Goal: Transaction & Acquisition: Book appointment/travel/reservation

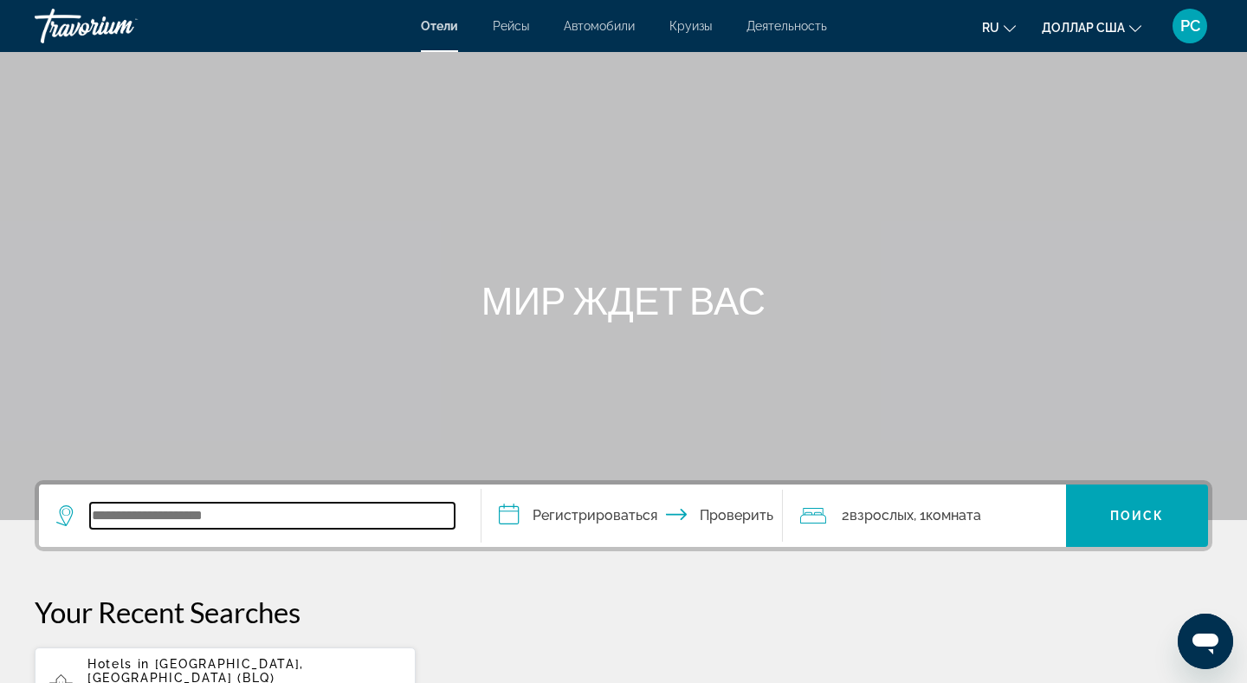
click at [165, 516] on input "Виджет поиска" at bounding box center [272, 515] width 365 height 26
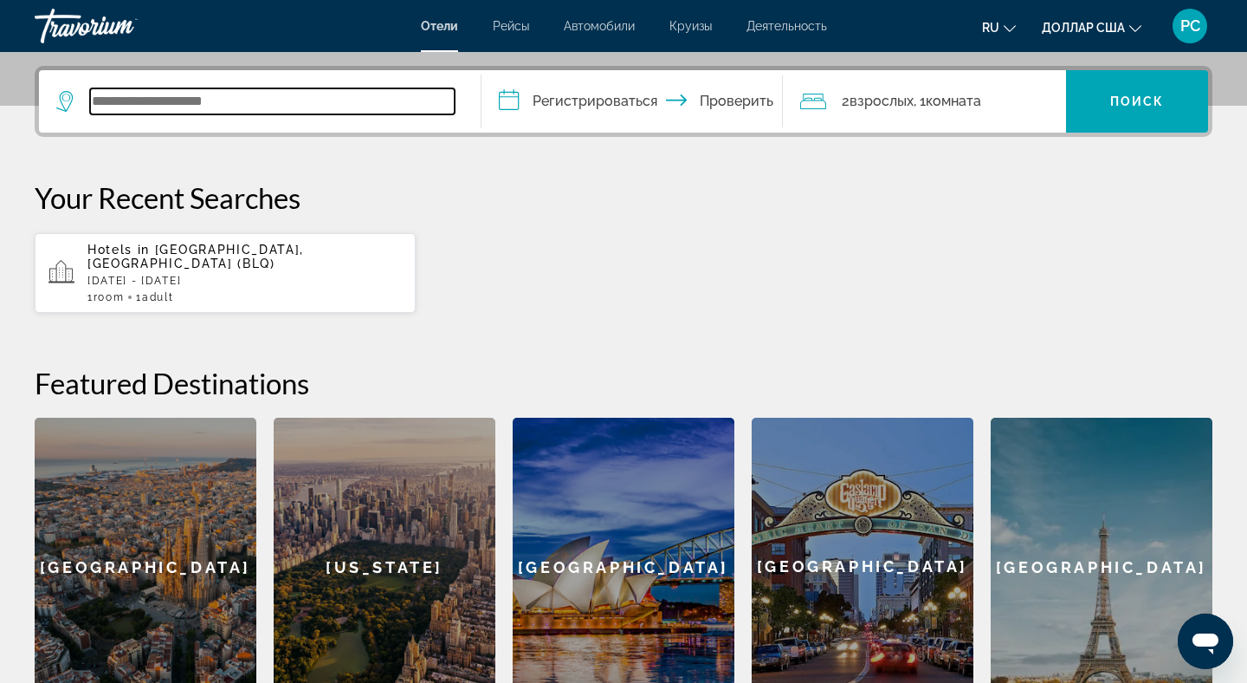
scroll to position [424, 0]
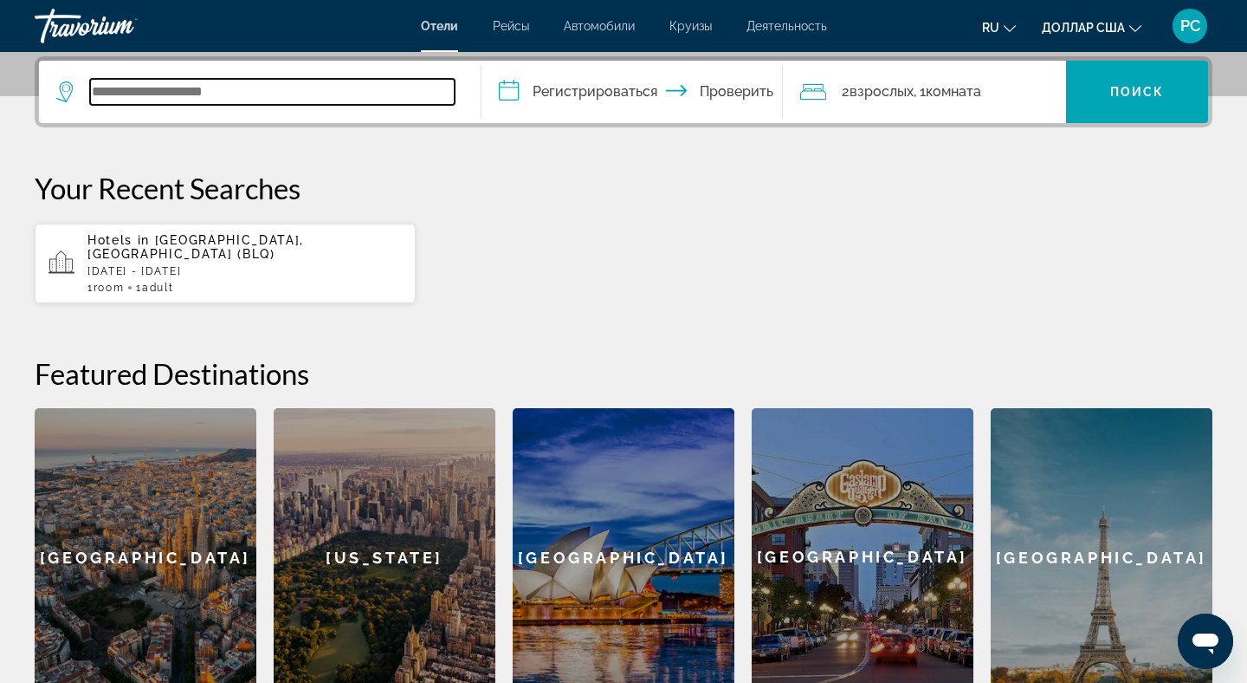
click at [171, 94] on input "Виджет поиска" at bounding box center [272, 92] width 365 height 26
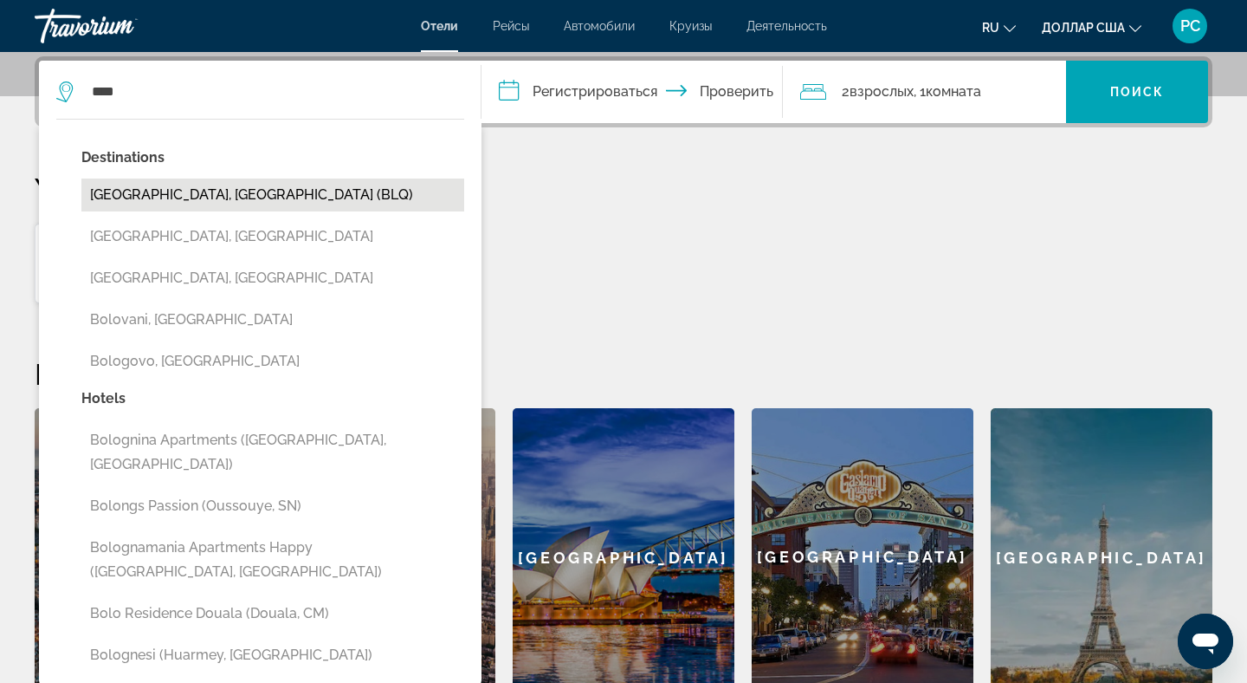
click at [159, 199] on button "[GEOGRAPHIC_DATA], [GEOGRAPHIC_DATA] (BLQ)" at bounding box center [272, 194] width 383 height 33
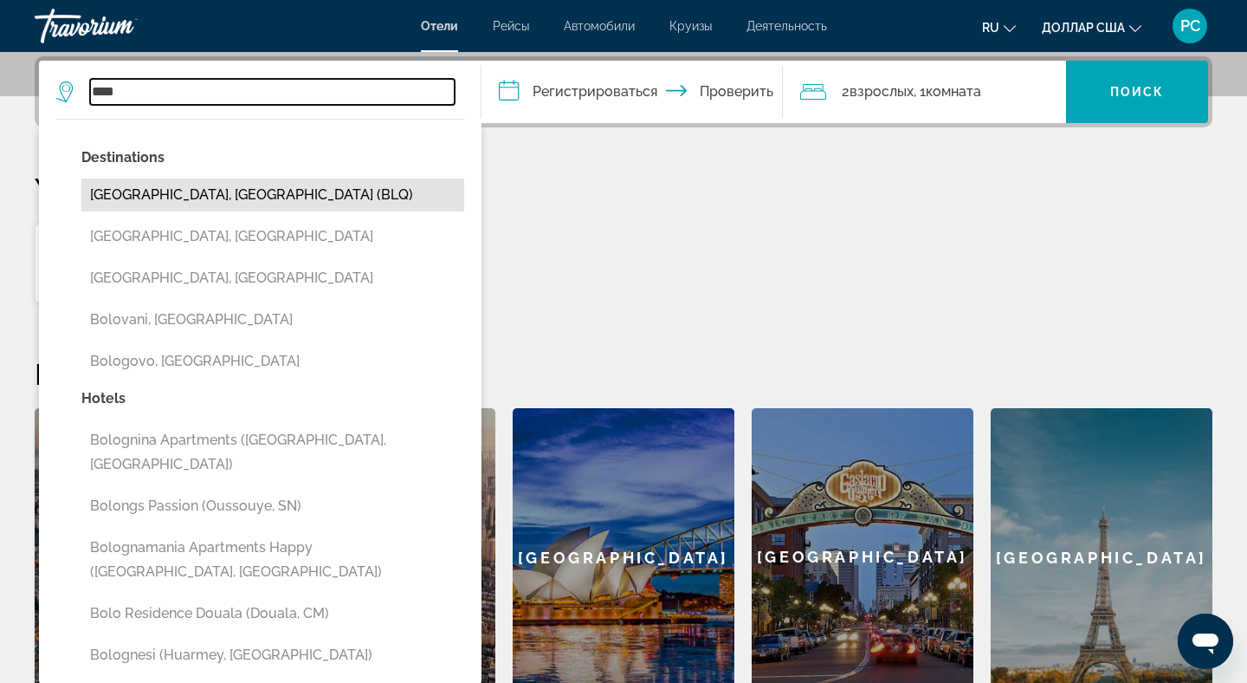
type input "**********"
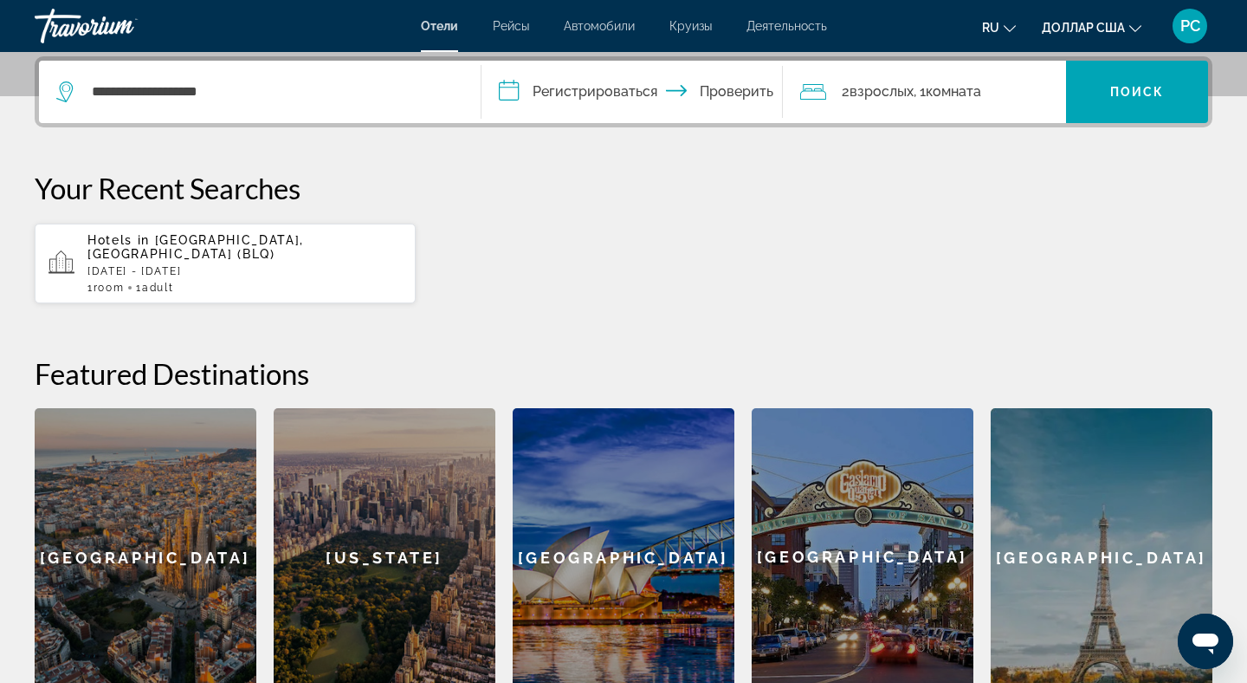
click at [555, 98] on input "**********" at bounding box center [636, 95] width 308 height 68
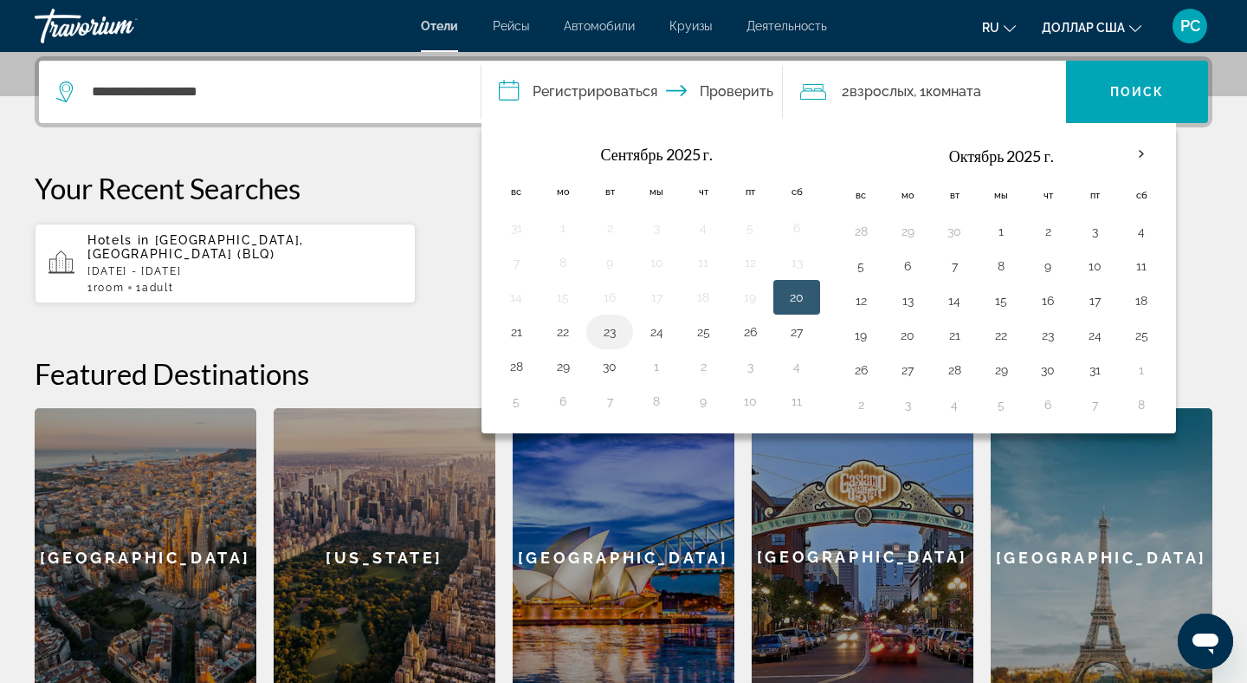
click at [608, 337] on button "23" at bounding box center [610, 332] width 28 height 24
click at [698, 334] on button "25" at bounding box center [703, 332] width 28 height 24
type input "**********"
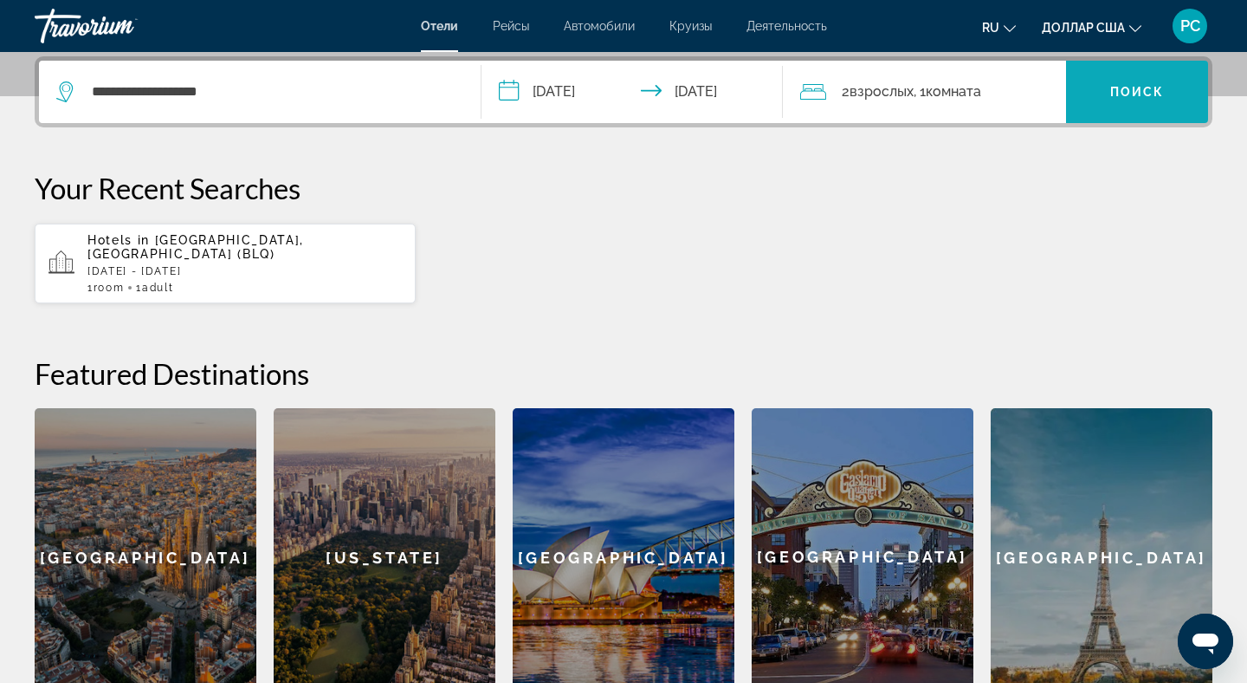
click at [1105, 104] on span "Виджет поиска" at bounding box center [1137, 92] width 142 height 42
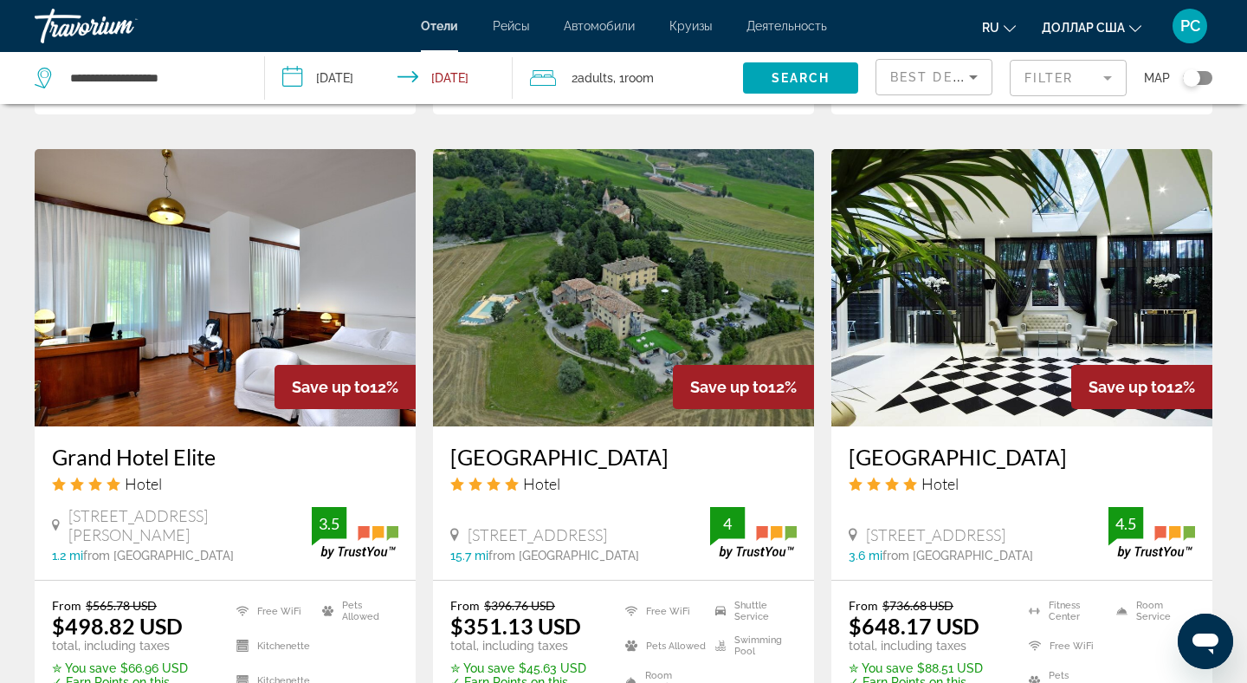
scroll to position [2010, 0]
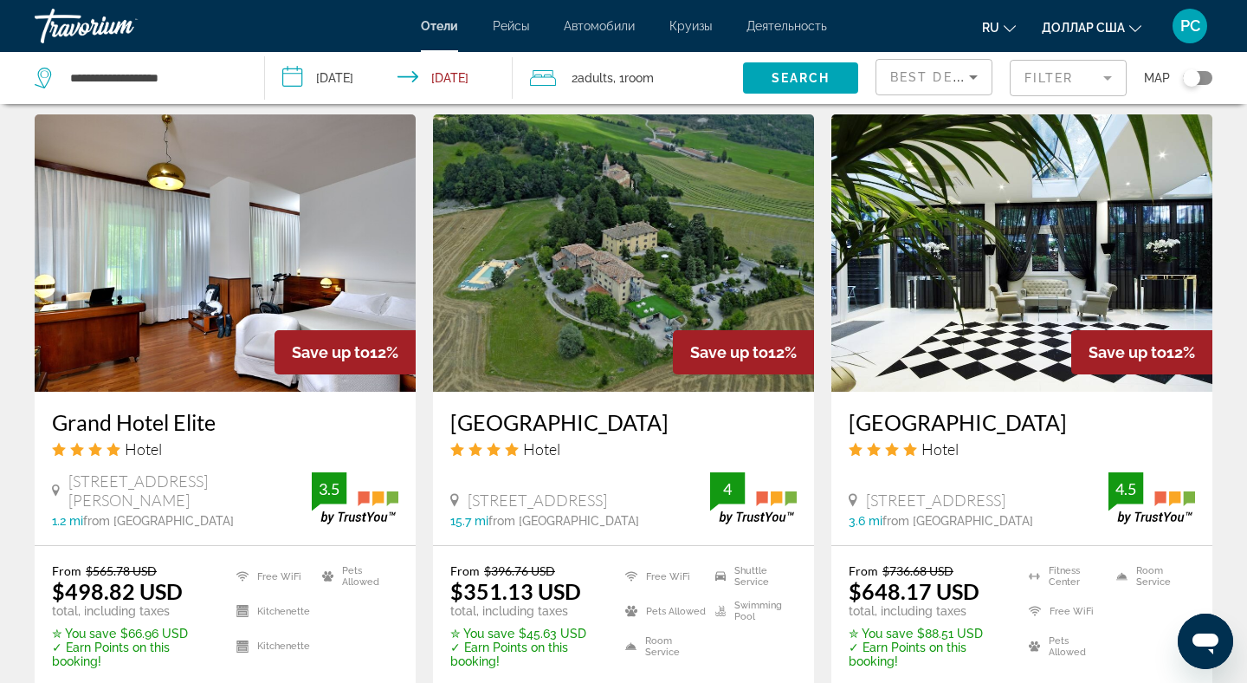
click at [1136, 33] on button "доллар США доллар США ($) MXN (мексиканские песо) Канадские доллары (Can$) Фунт…" at bounding box center [1092, 27] width 100 height 25
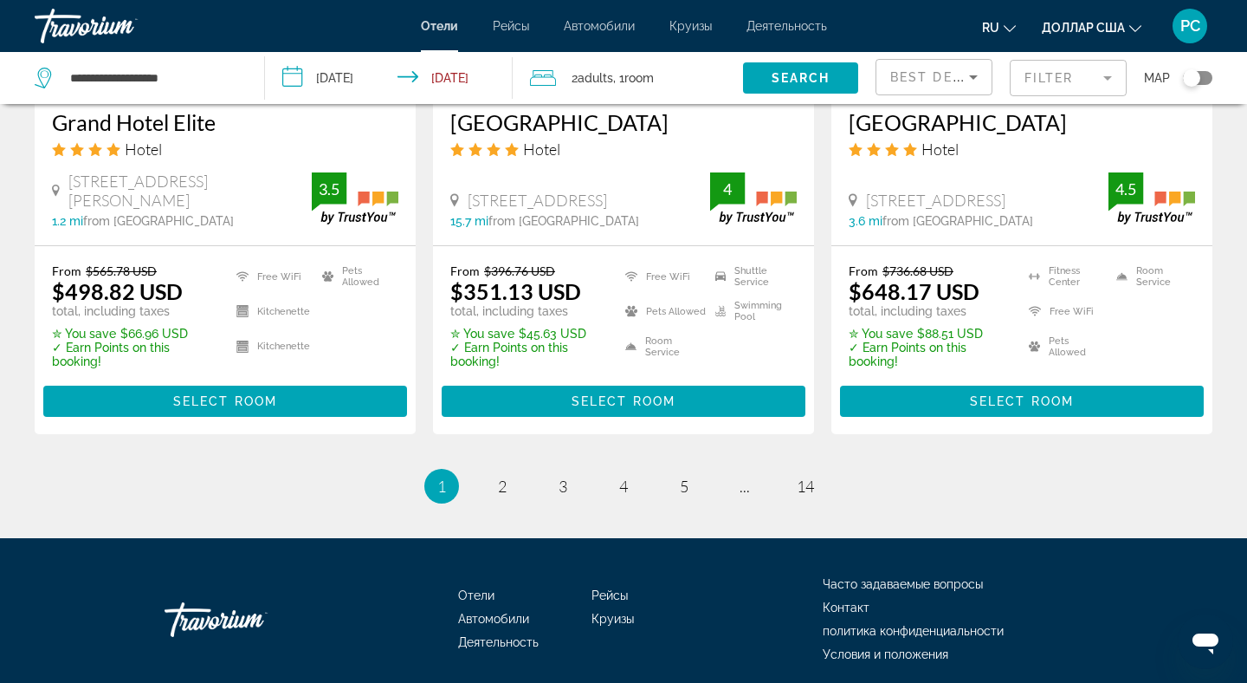
scroll to position [2375, 0]
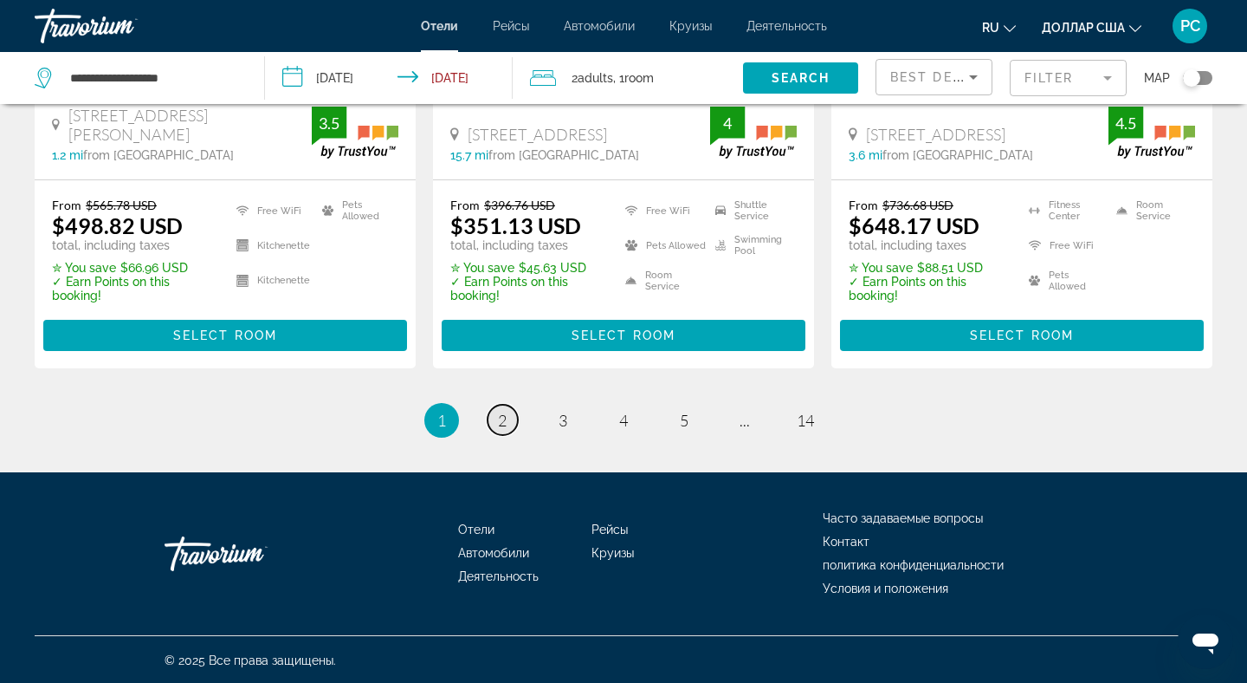
click at [505, 424] on span "2" at bounding box center [502, 420] width 9 height 19
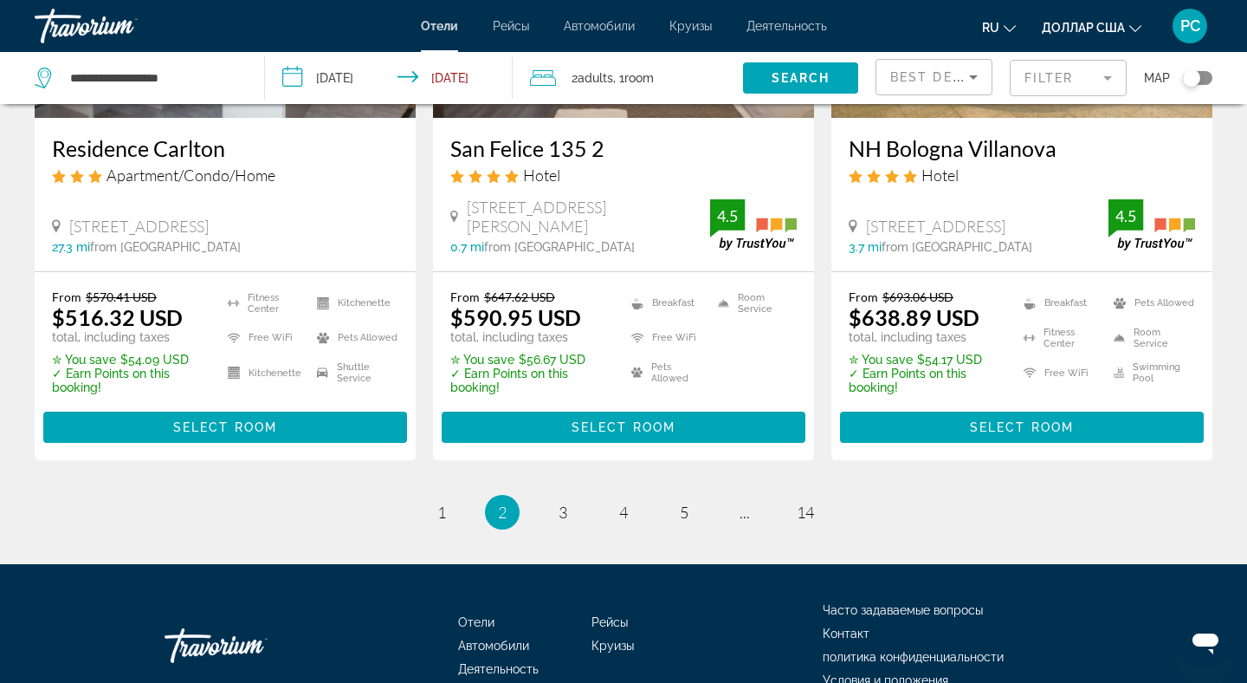
scroll to position [2356, 0]
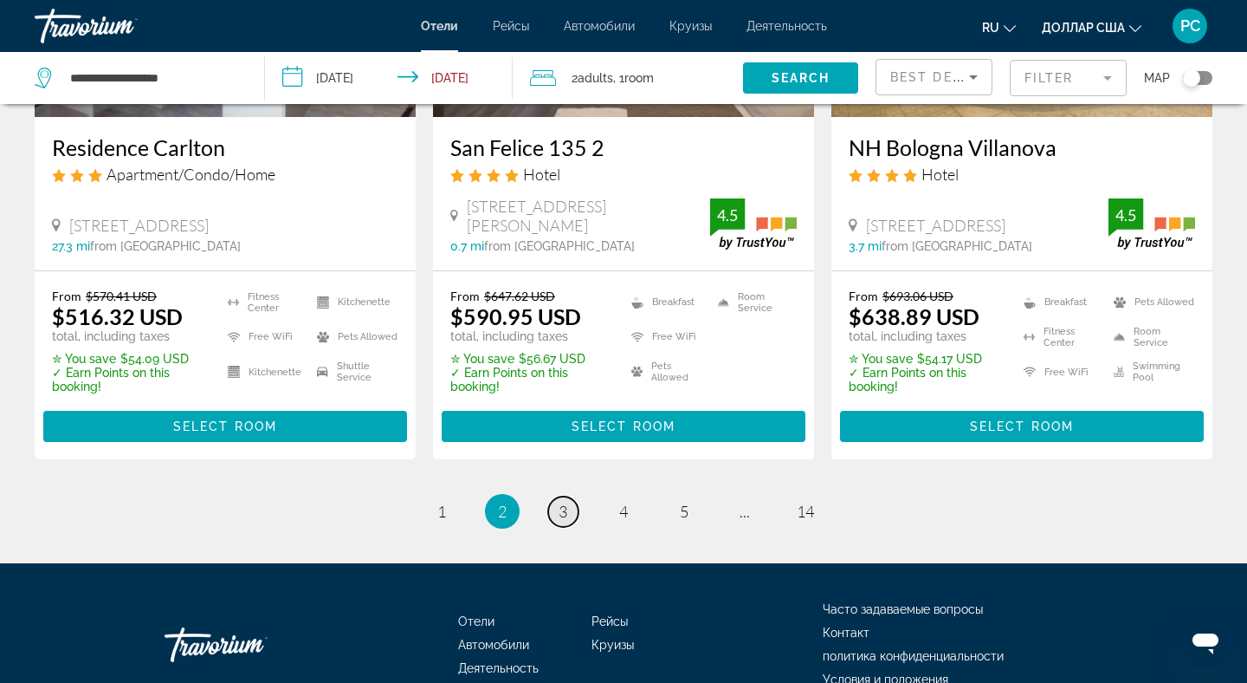
click at [563, 502] on span "3" at bounding box center [563, 511] width 9 height 19
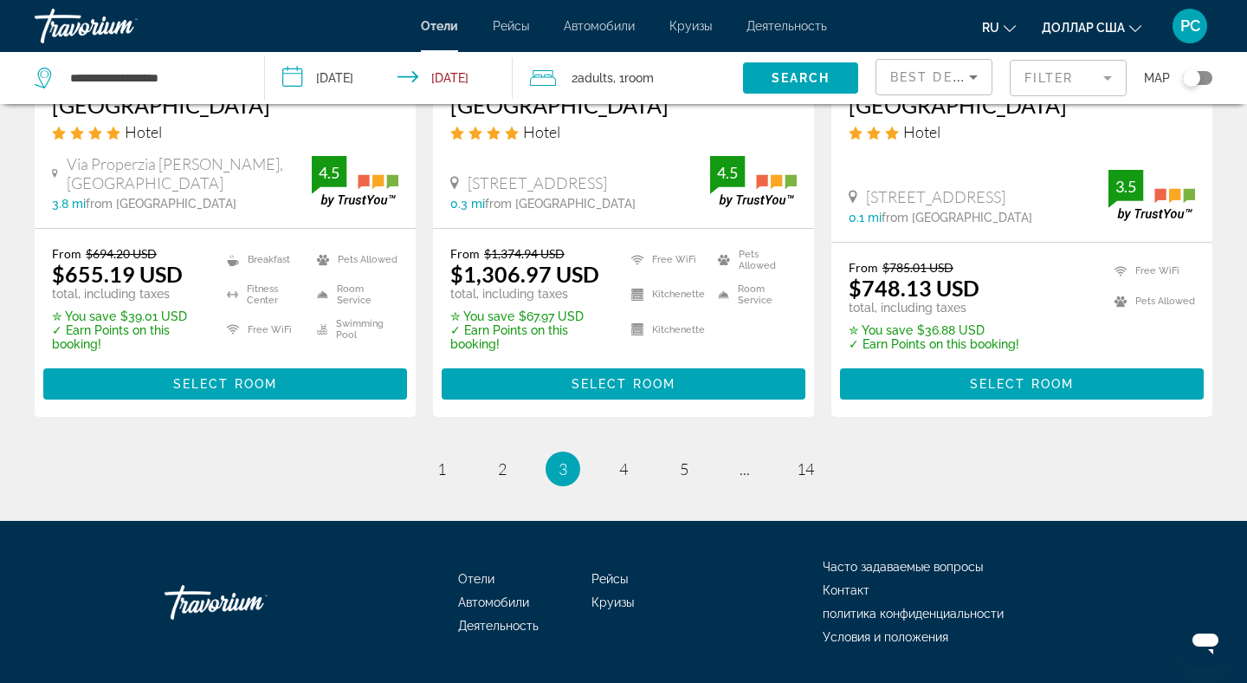
scroll to position [2356, 0]
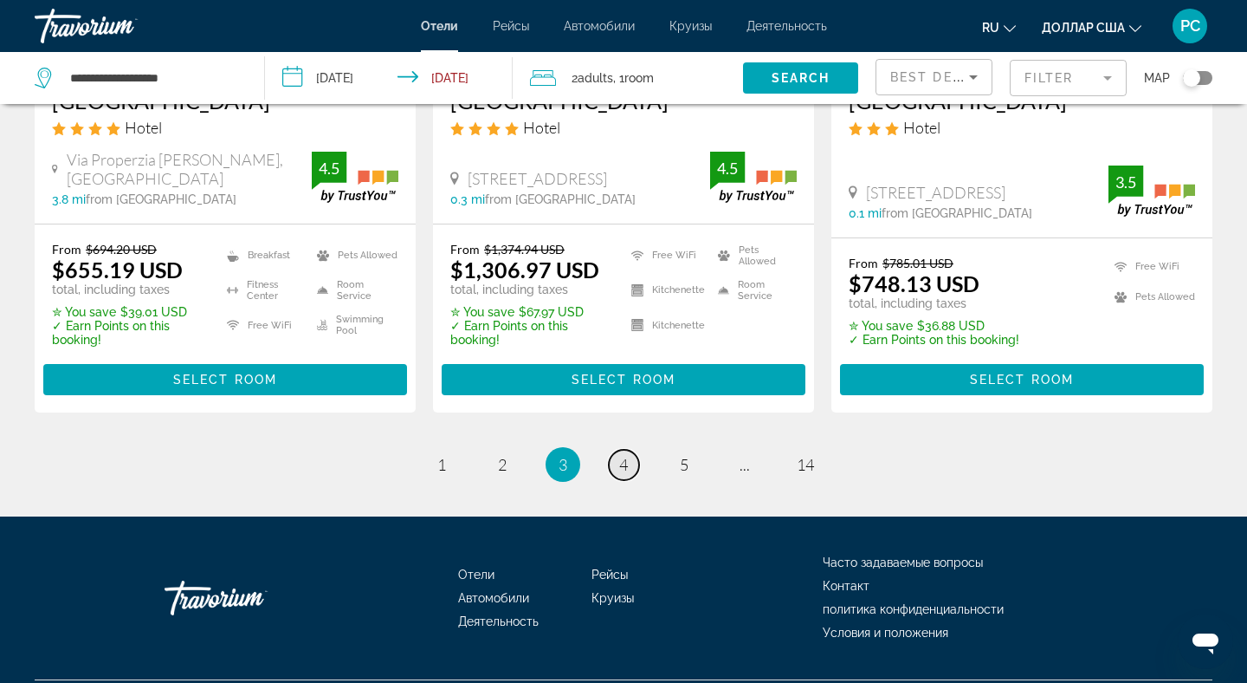
click at [622, 458] on span "4" at bounding box center [623, 464] width 9 height 19
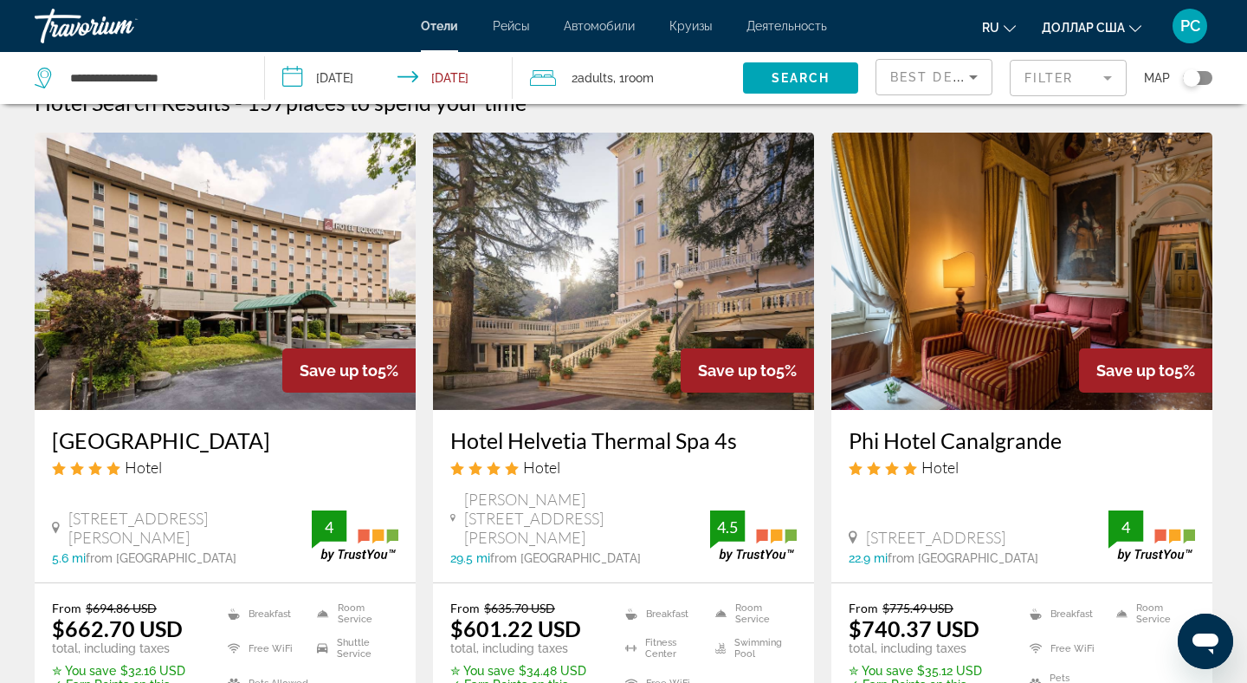
scroll to position [35, 0]
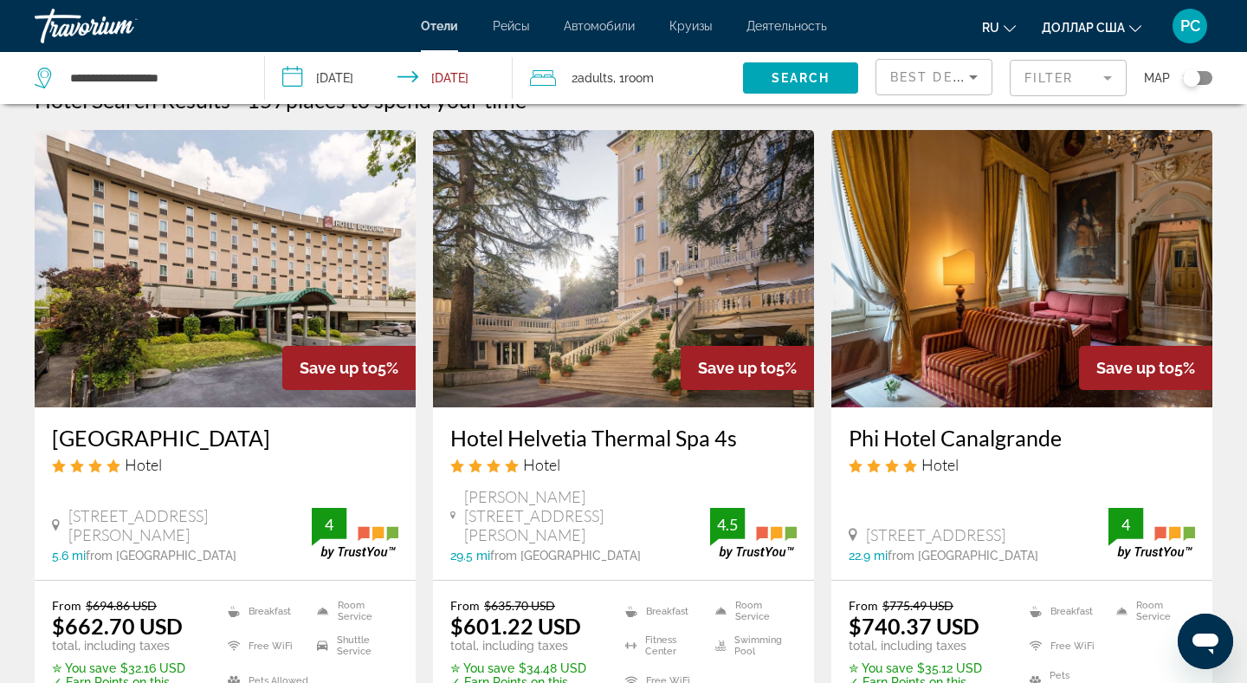
click at [1139, 29] on icon "Изменить валюту" at bounding box center [1136, 29] width 12 height 12
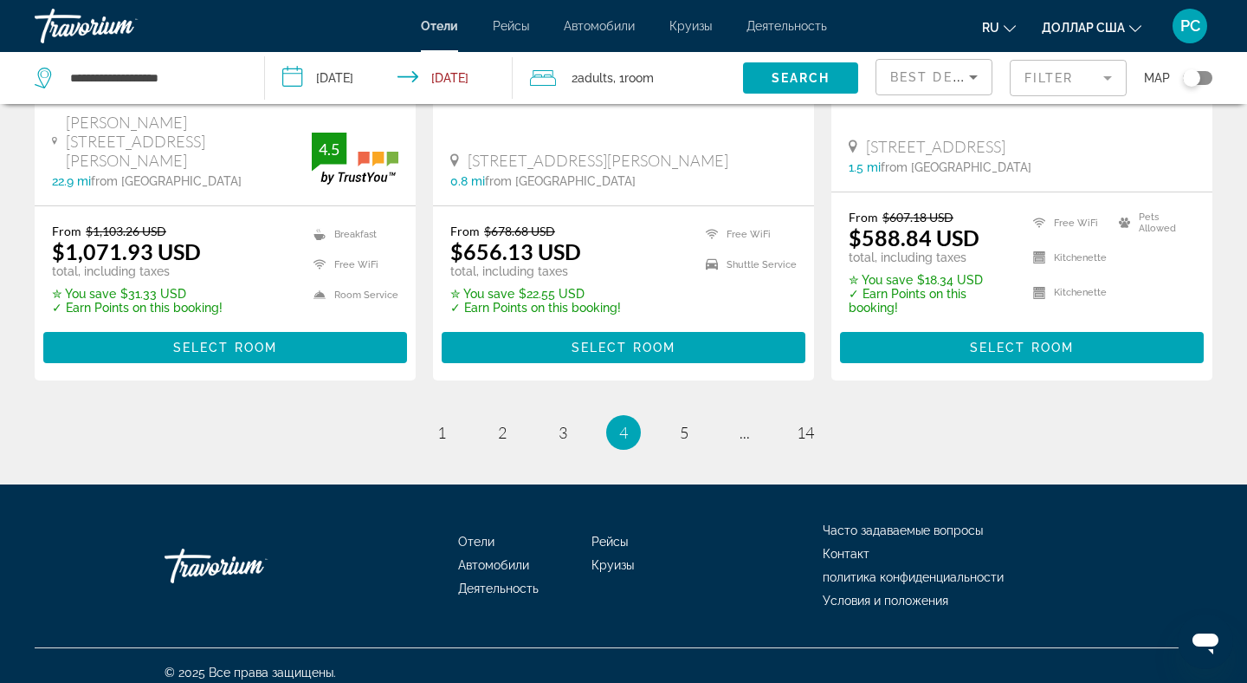
scroll to position [2390, 0]
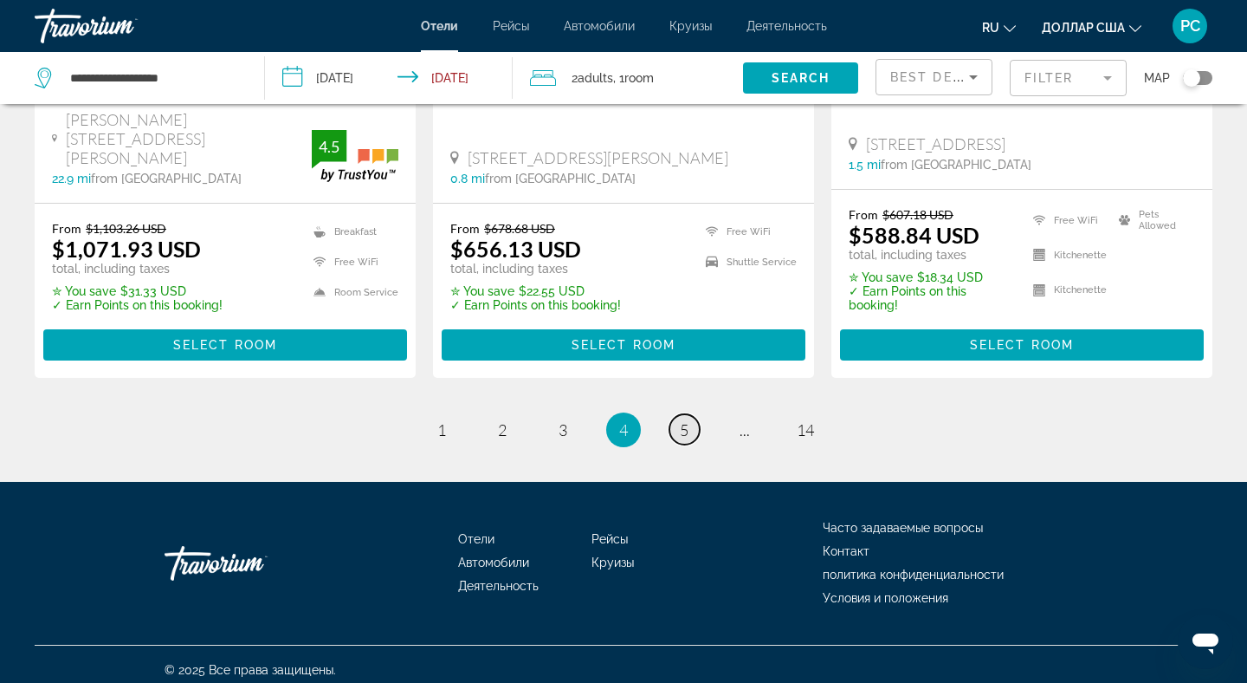
click at [686, 426] on span "5" at bounding box center [684, 429] width 9 height 19
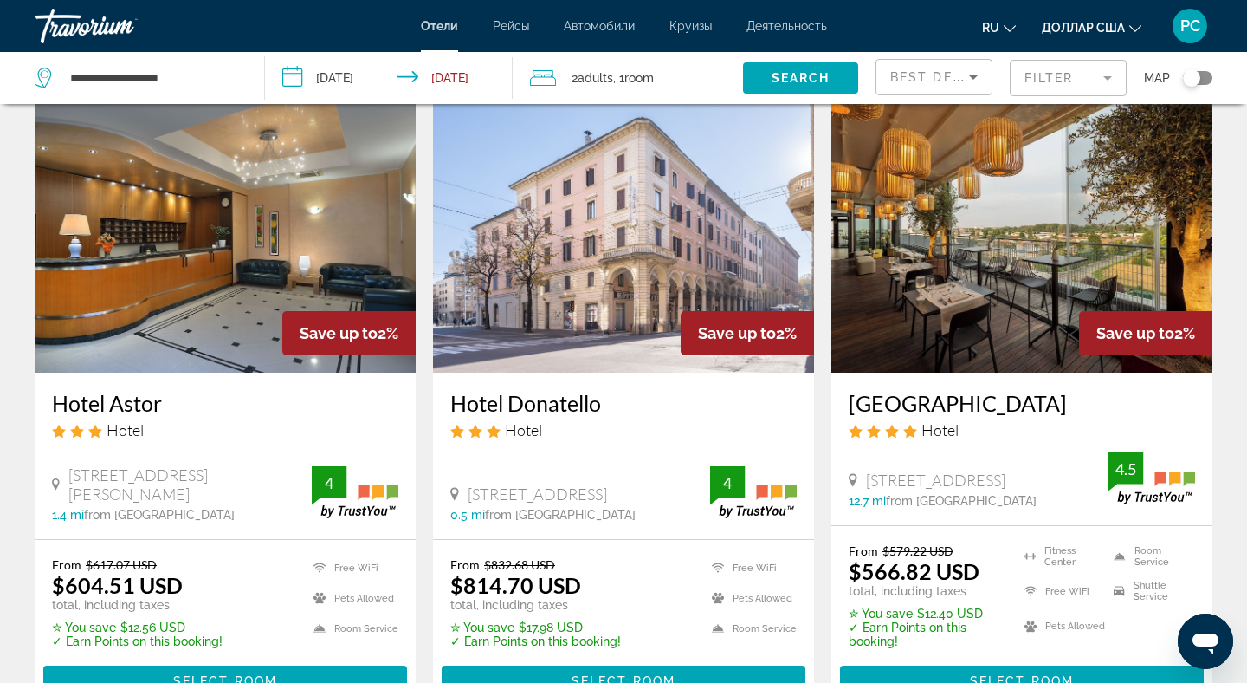
scroll to position [1421, 0]
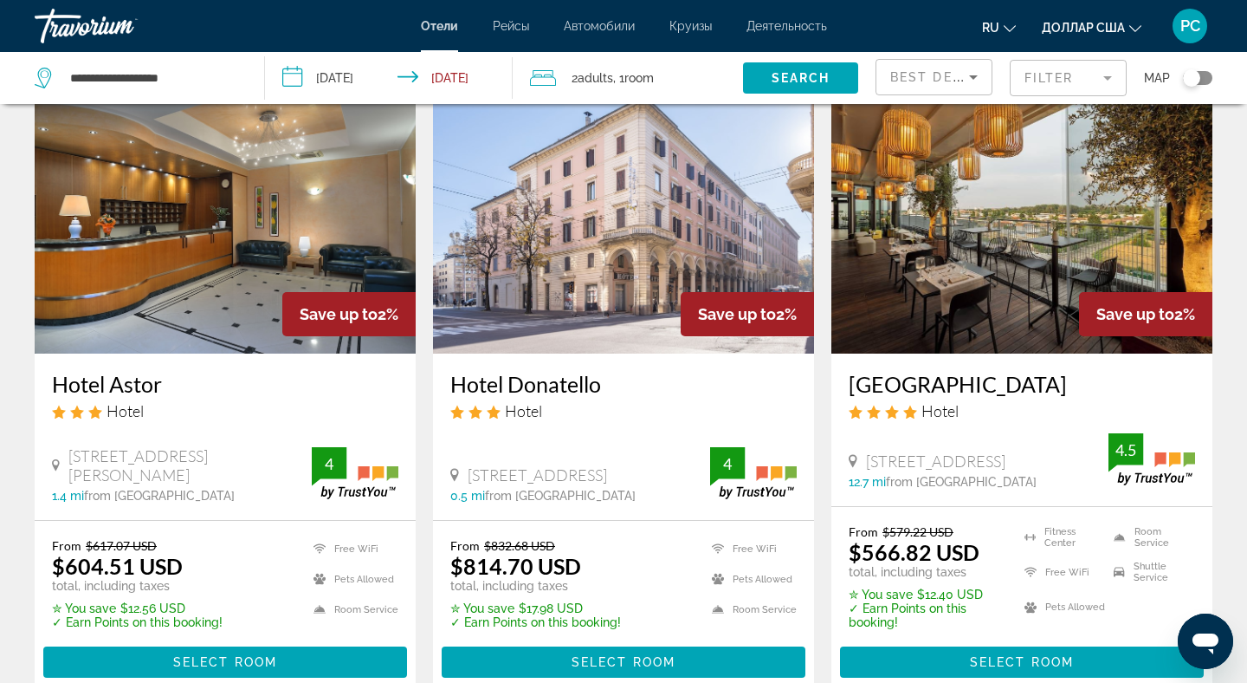
click at [929, 243] on img "Основное содержание" at bounding box center [1022, 214] width 381 height 277
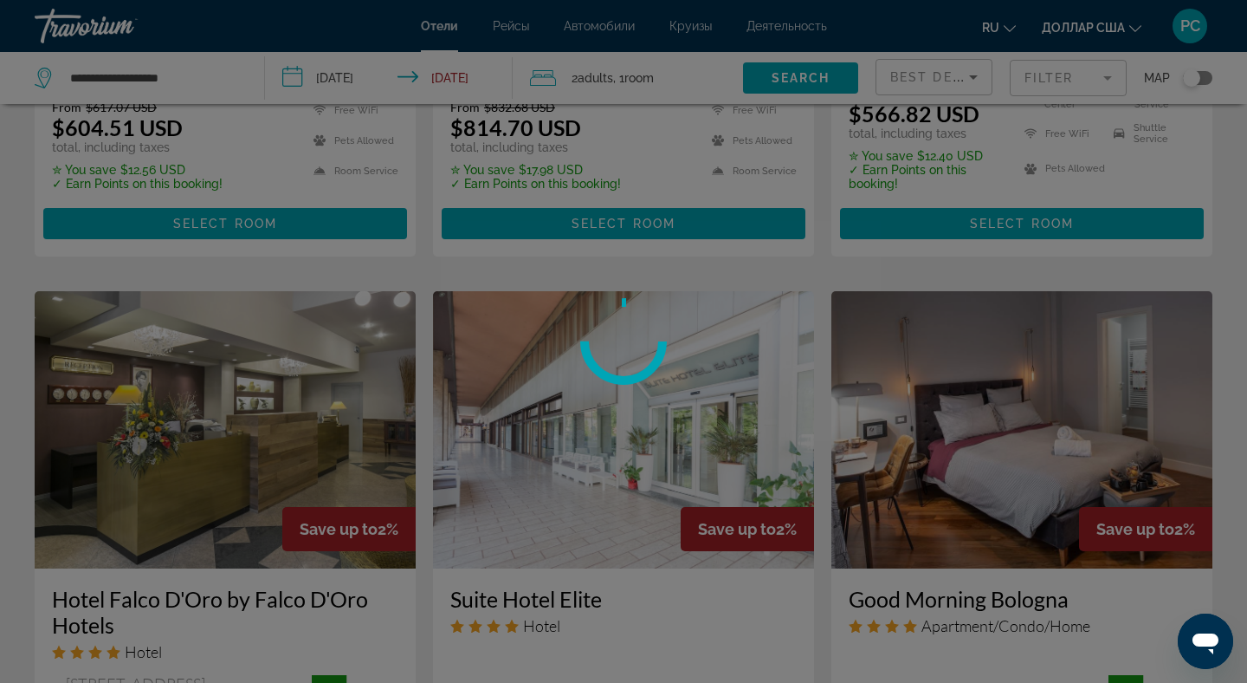
scroll to position [1940, 0]
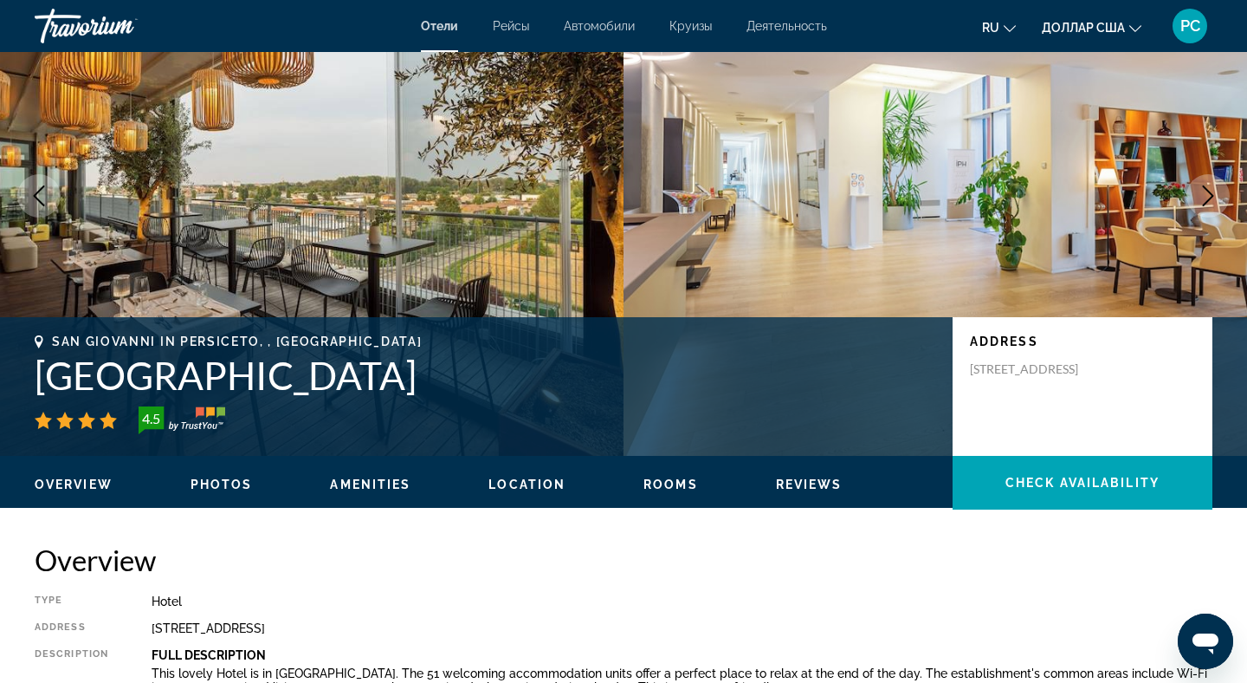
scroll to position [104, 0]
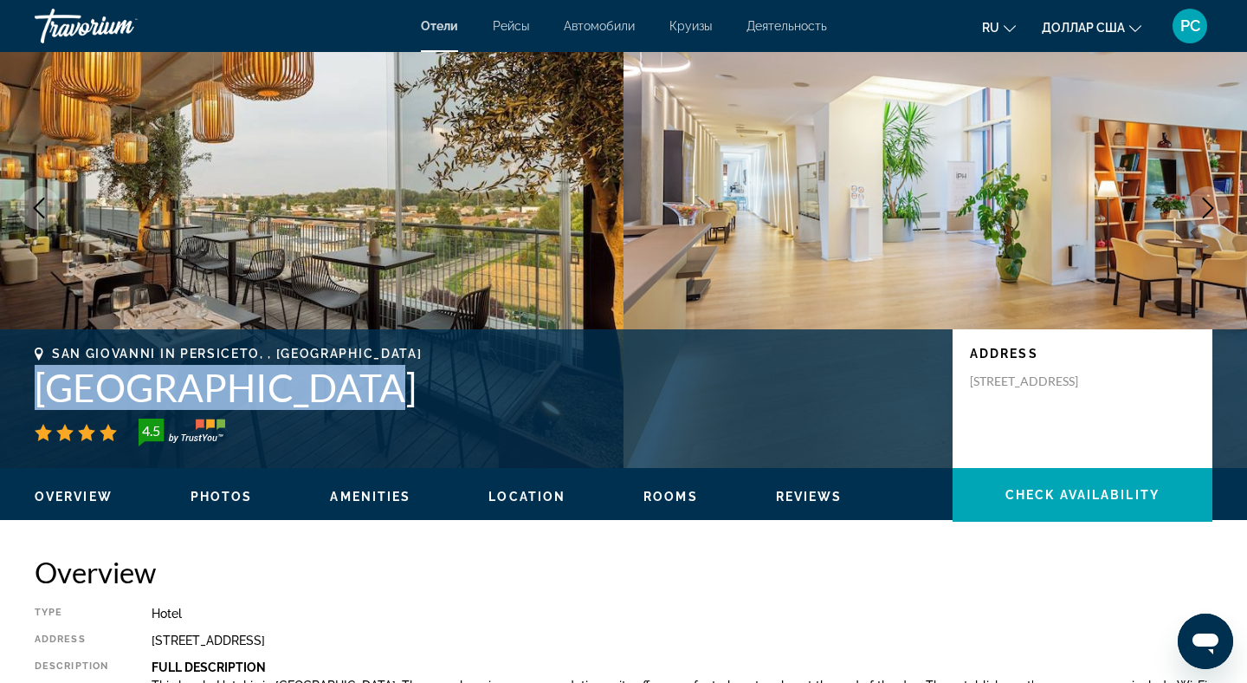
drag, startPoint x: 31, startPoint y: 393, endPoint x: 314, endPoint y: 389, distance: 283.3
click at [321, 398] on div "[GEOGRAPHIC_DATA], , [GEOGRAPHIC_DATA] [GEOGRAPHIC_DATA] 4.5 Address [STREET_AD…" at bounding box center [623, 398] width 1247 height 104
copy h1 "[GEOGRAPHIC_DATA]"
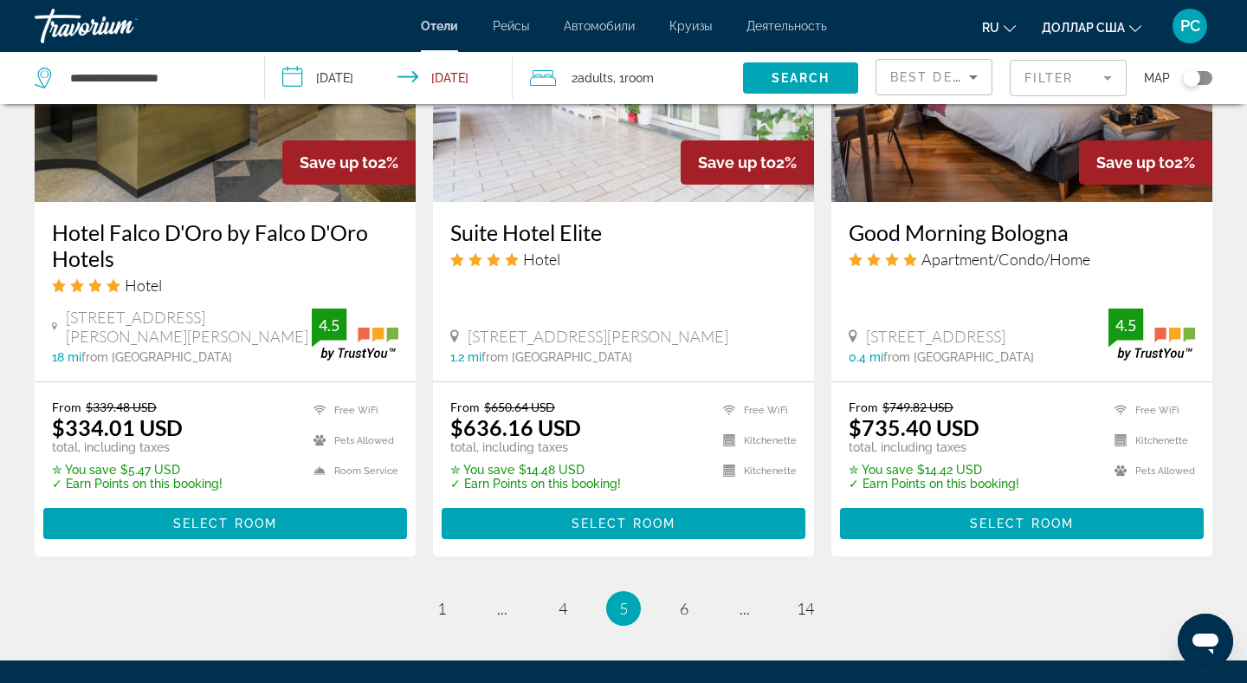
scroll to position [2287, 0]
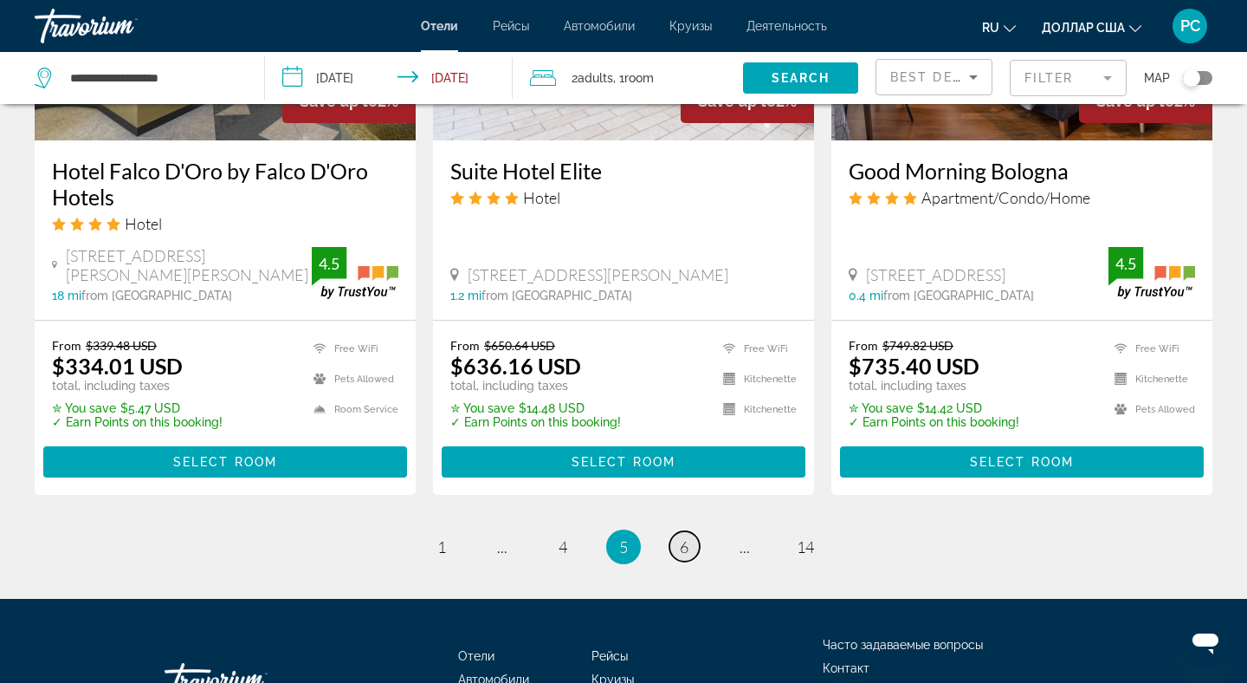
click at [680, 537] on span "6" at bounding box center [684, 546] width 9 height 19
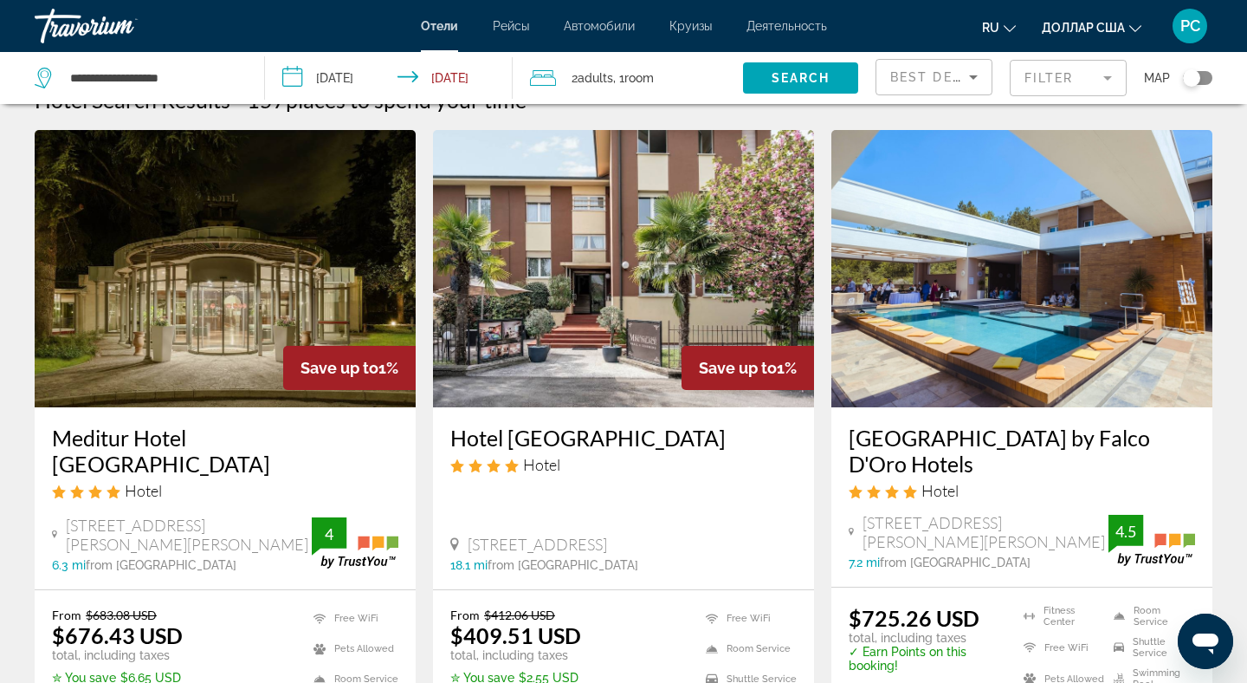
scroll to position [69, 0]
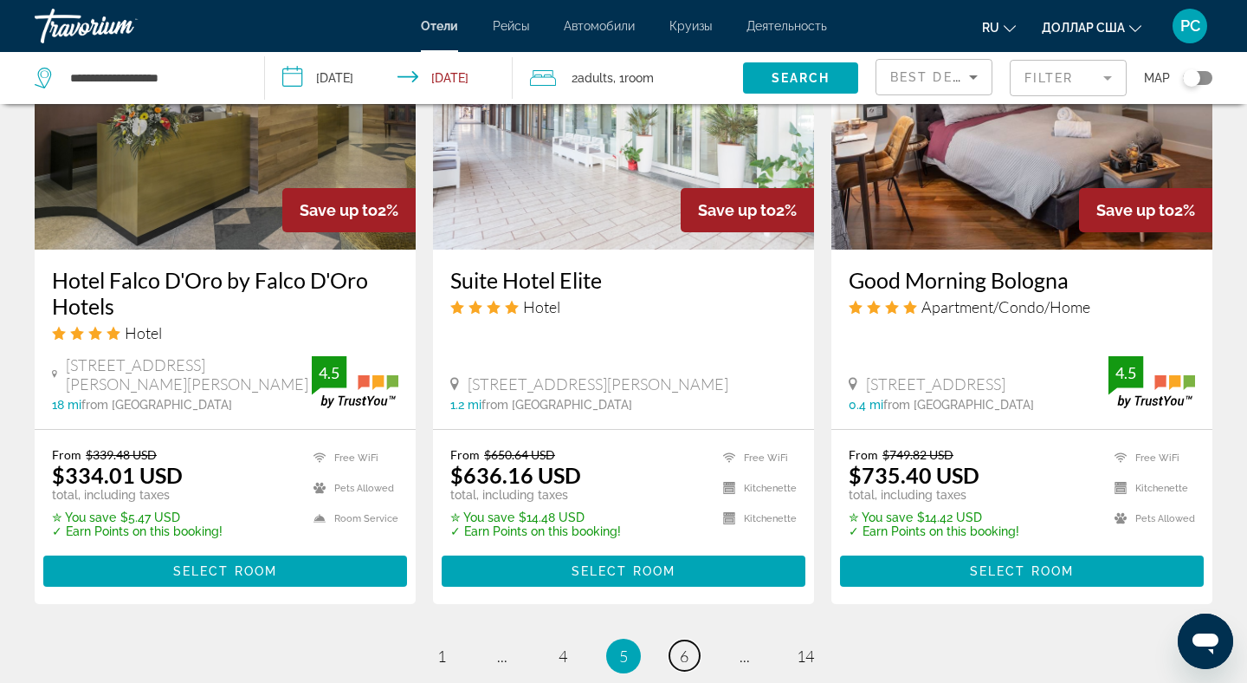
scroll to position [2183, 0]
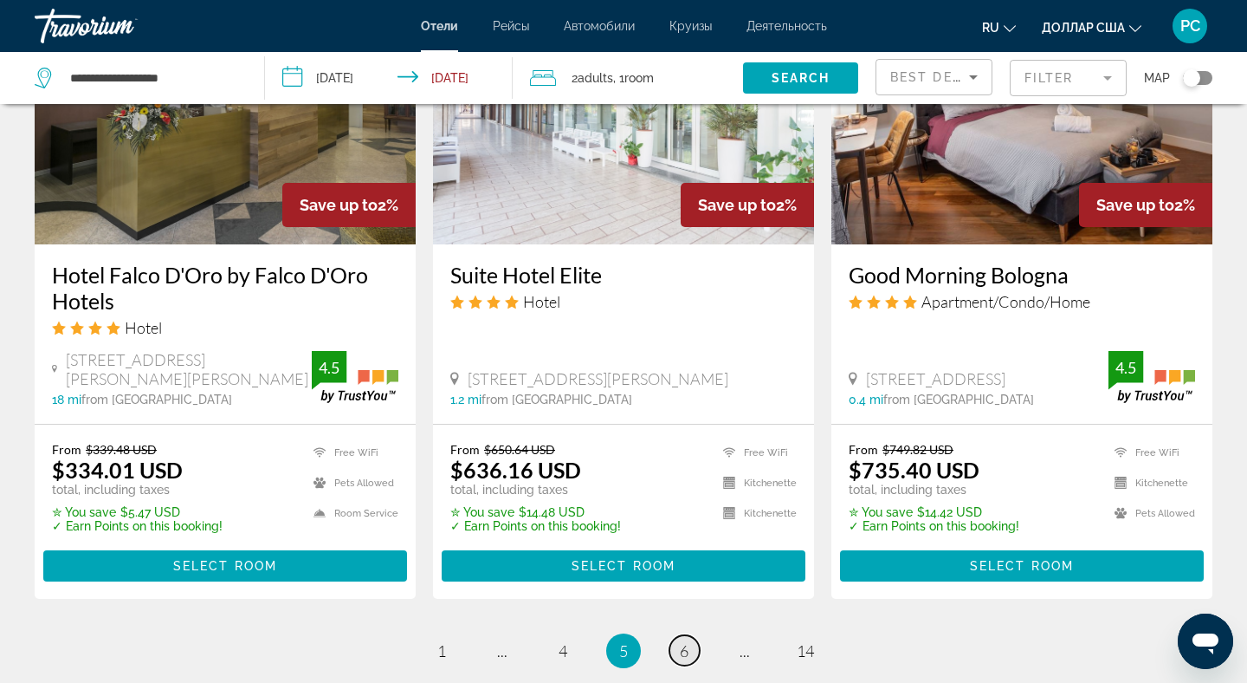
click at [683, 641] on span "6" at bounding box center [684, 650] width 9 height 19
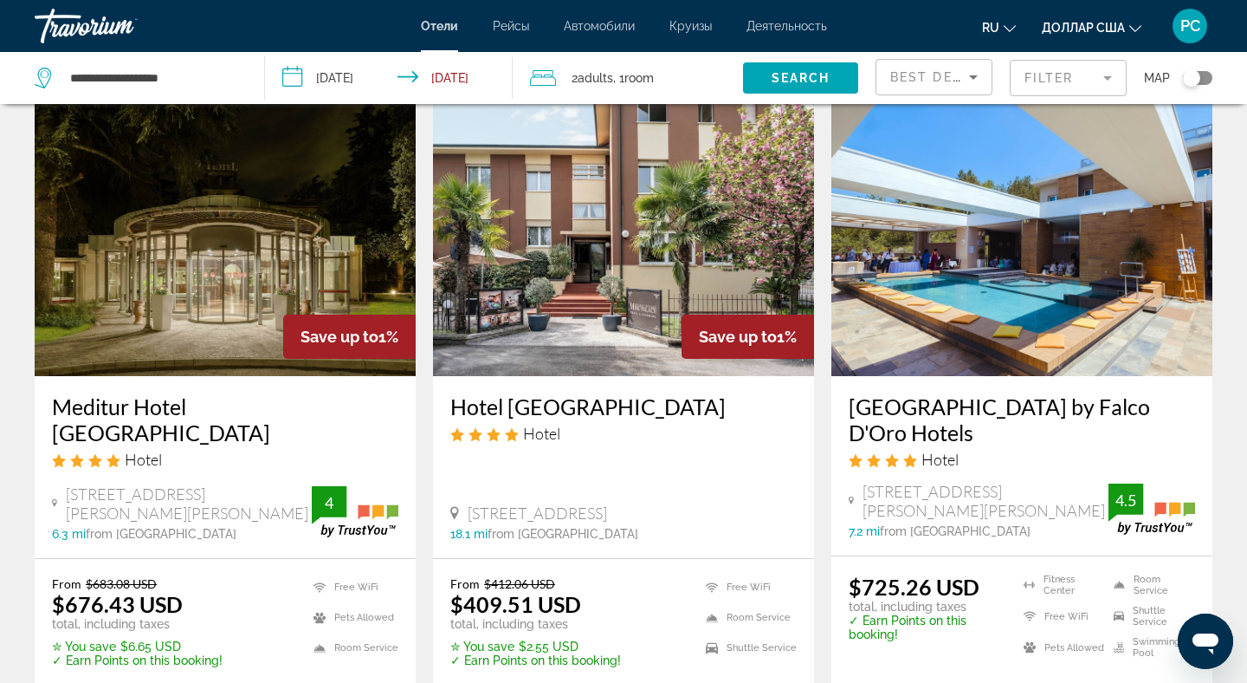
scroll to position [69, 0]
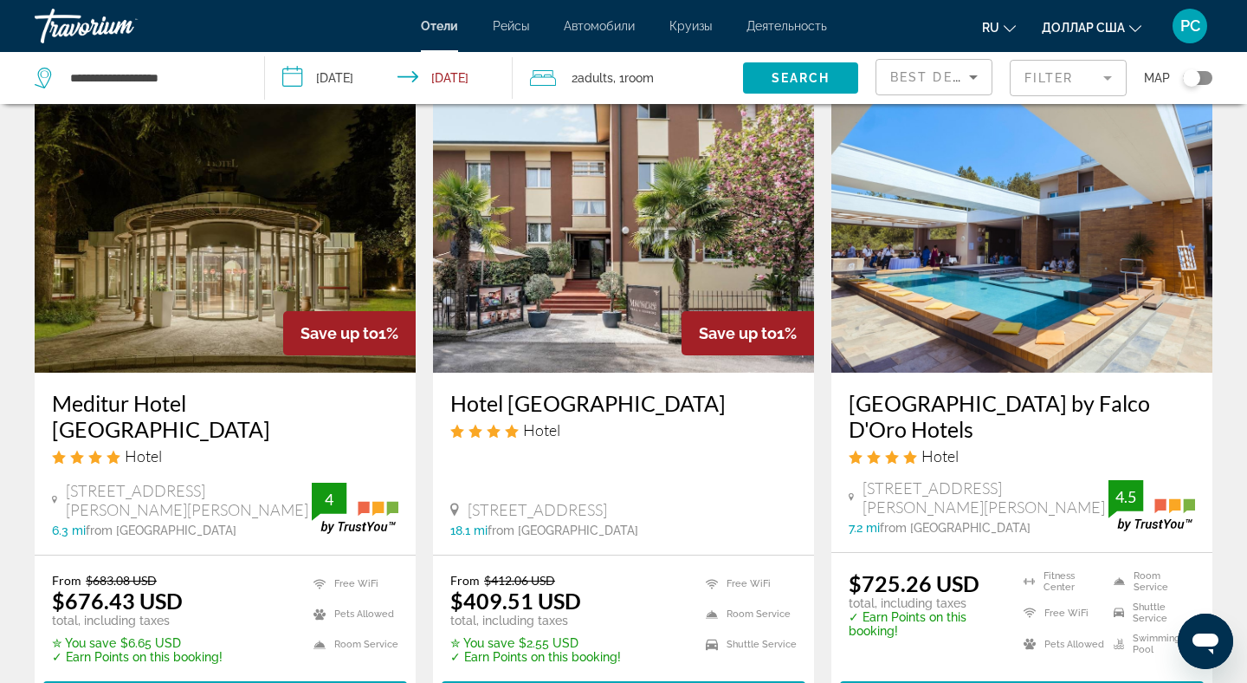
click at [214, 284] on img "Основное содержание" at bounding box center [225, 233] width 381 height 277
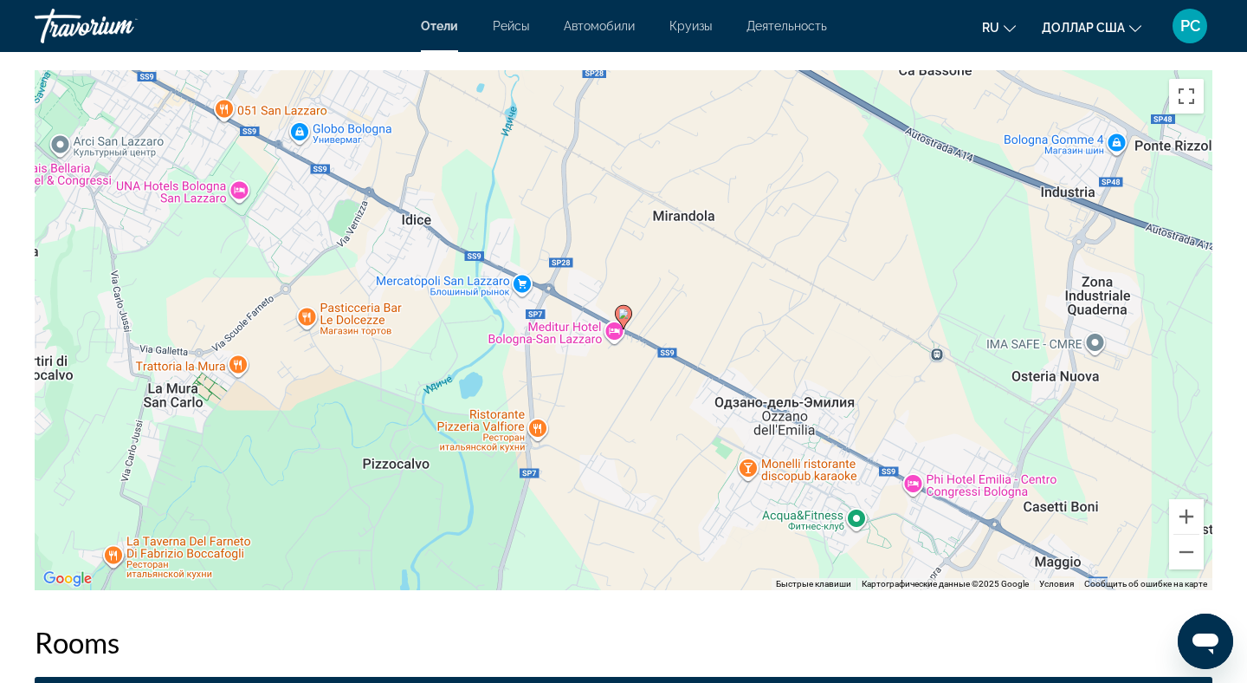
scroll to position [1732, 0]
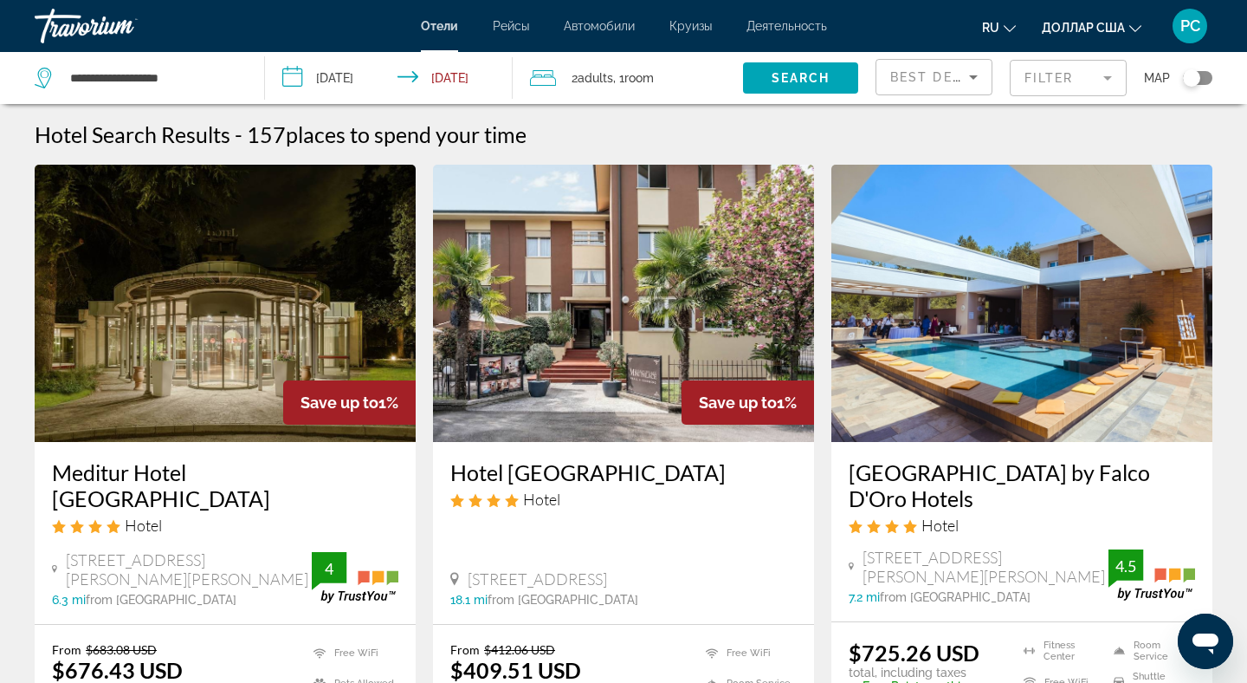
click at [1014, 290] on img "Основное содержание" at bounding box center [1022, 303] width 381 height 277
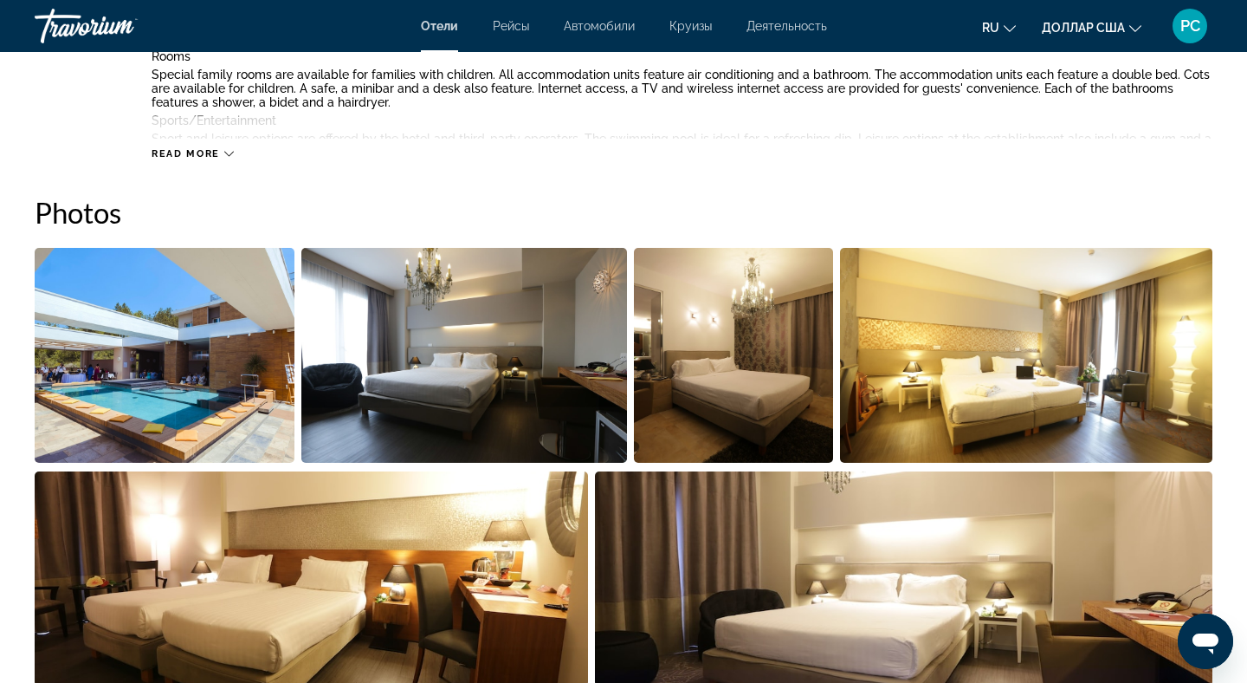
scroll to position [762, 0]
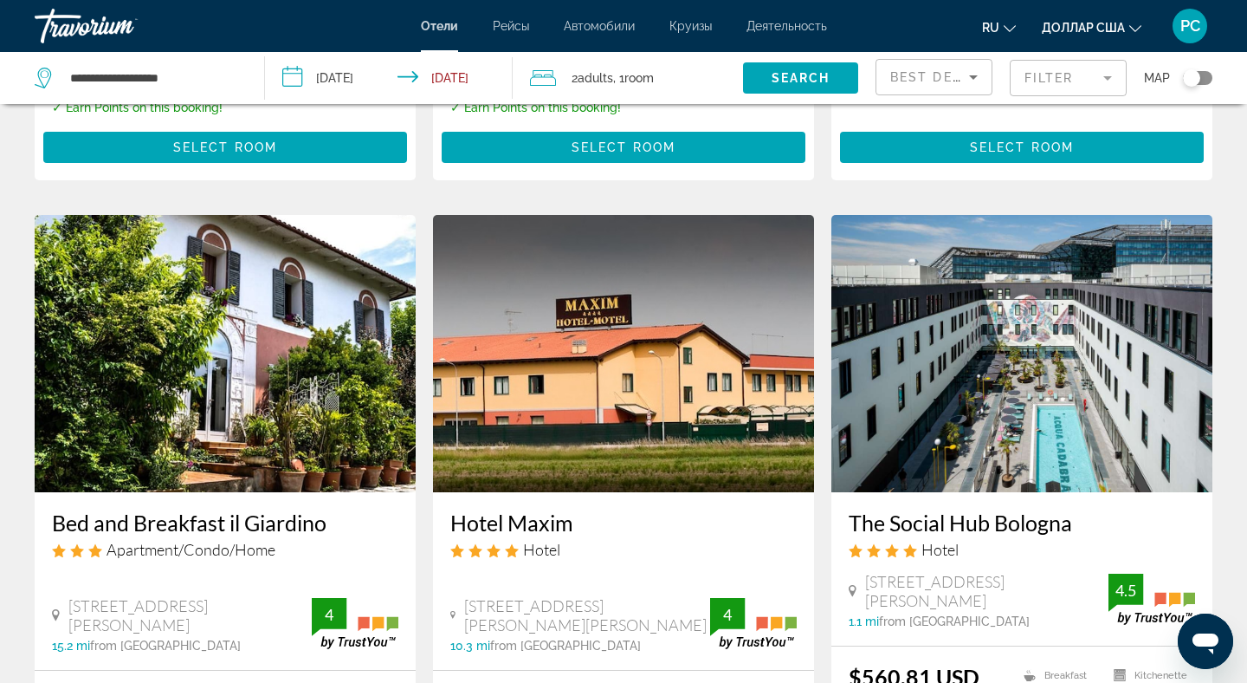
scroll to position [624, 0]
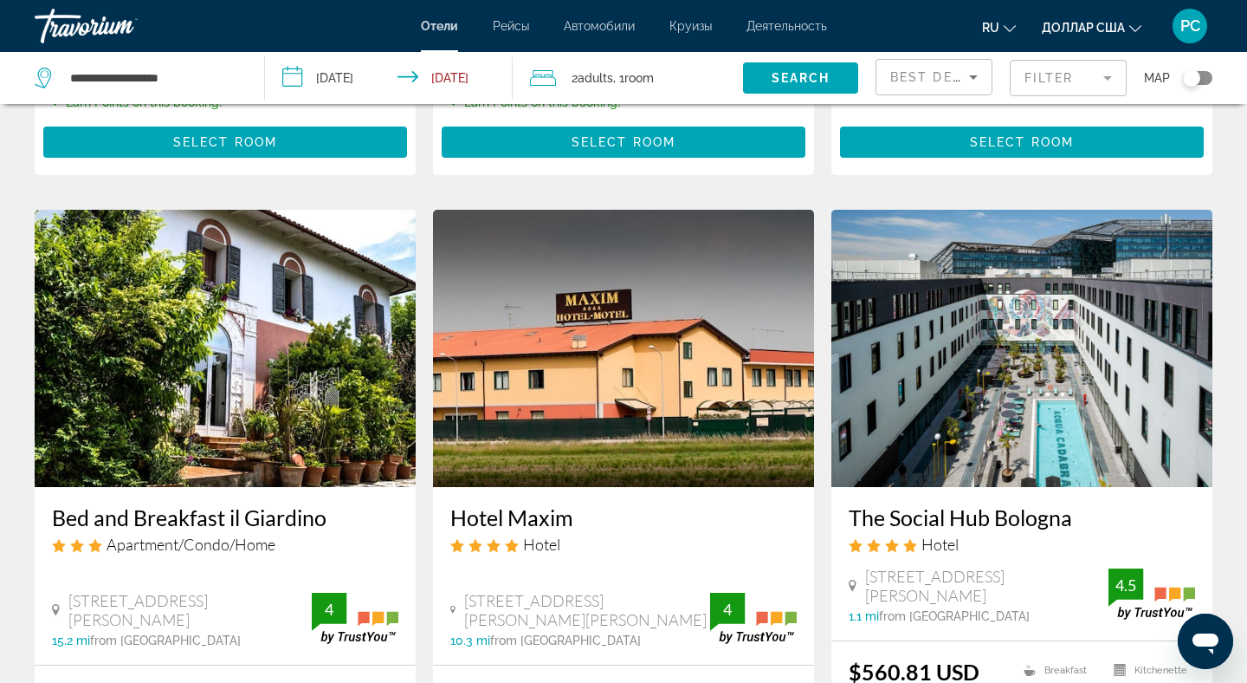
click at [557, 325] on img "Основное содержание" at bounding box center [623, 348] width 381 height 277
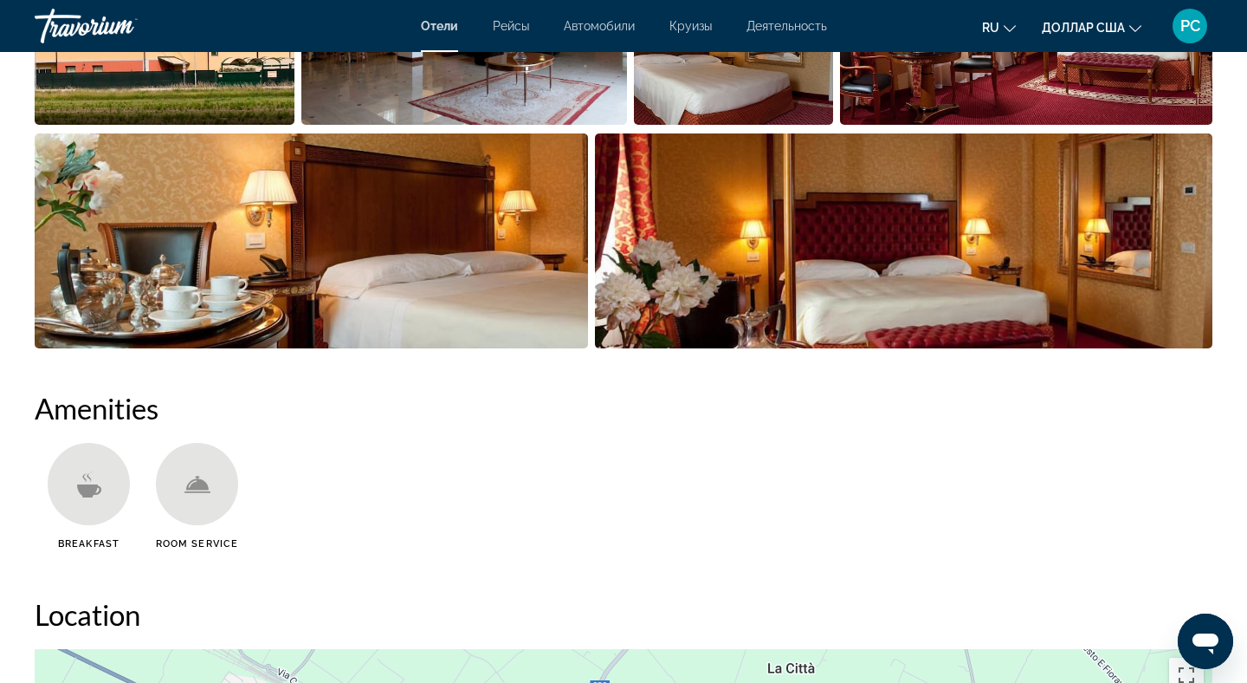
scroll to position [1109, 0]
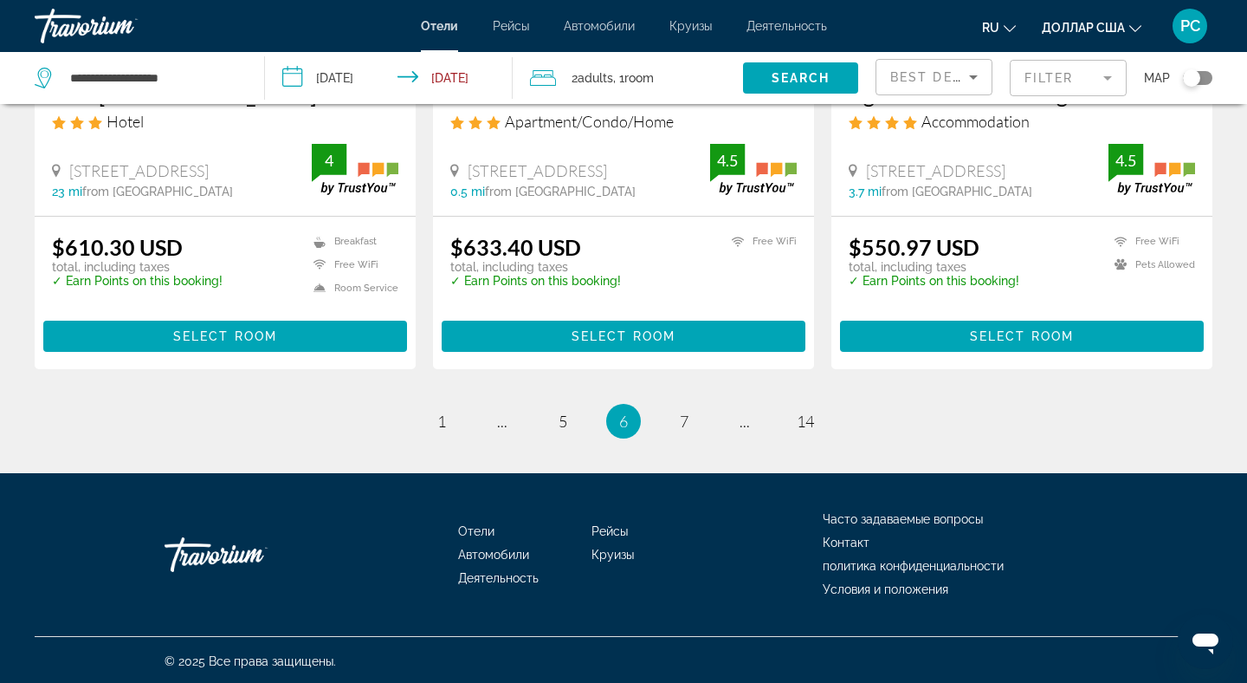
scroll to position [2332, 0]
click at [689, 414] on link "page 7" at bounding box center [685, 421] width 30 height 30
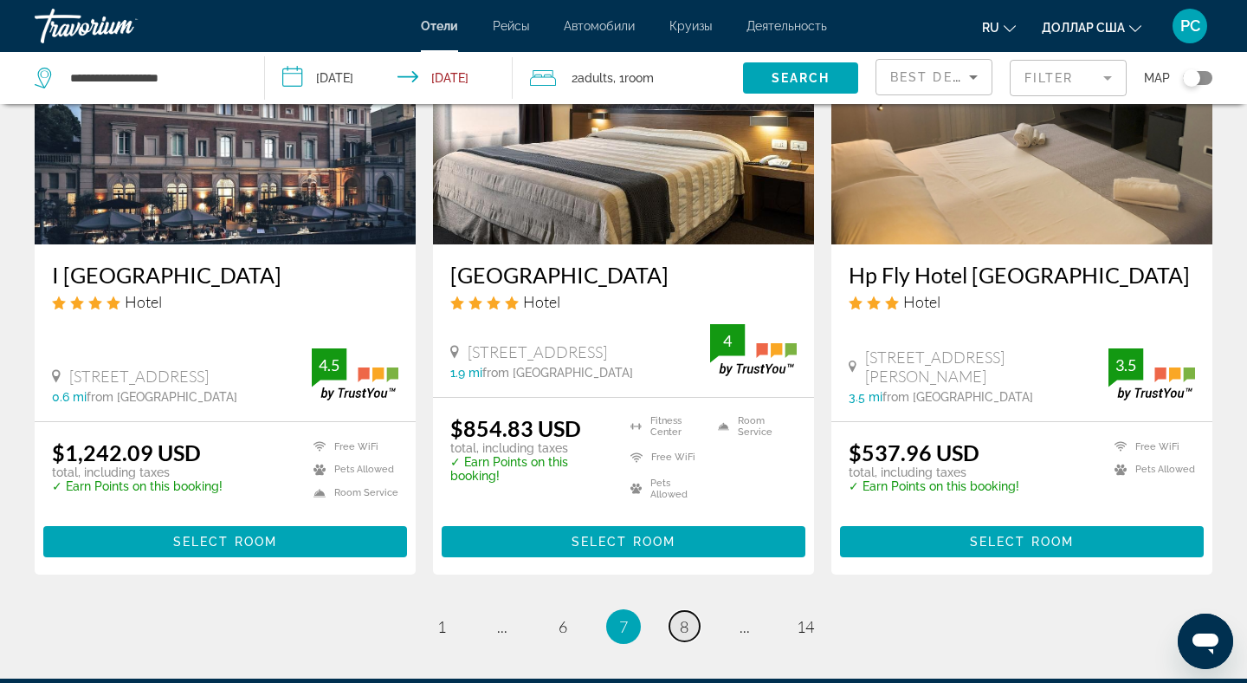
scroll to position [2148, 0]
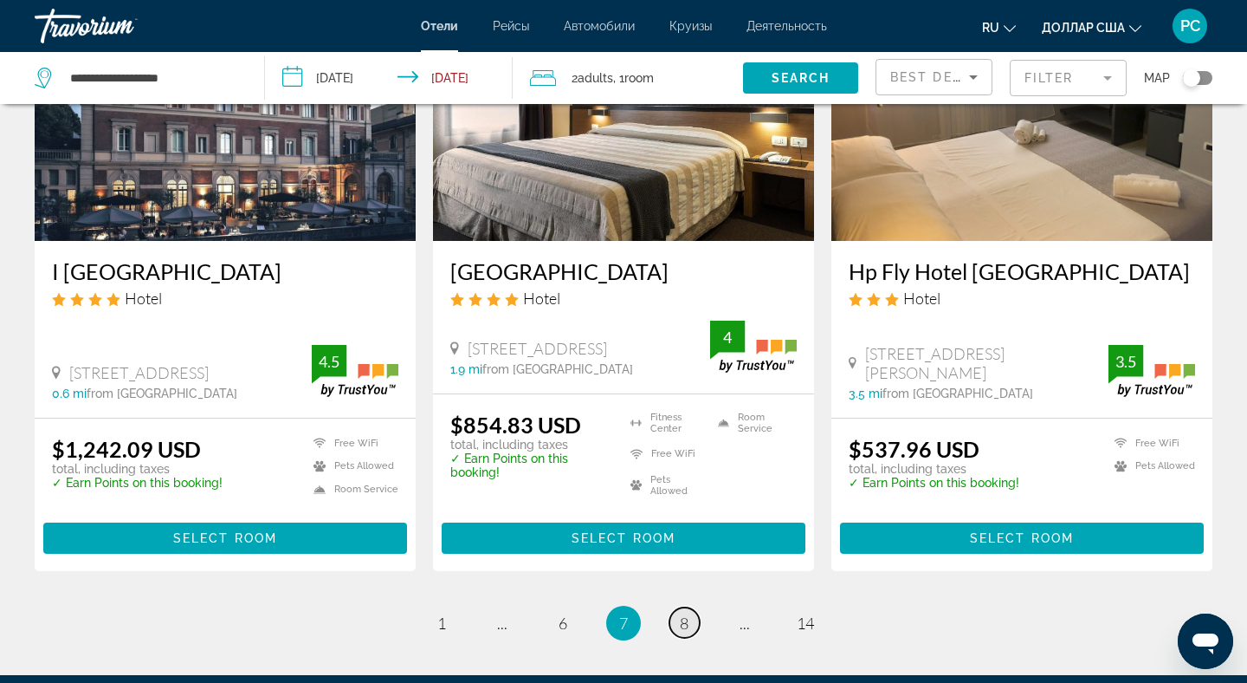
click at [680, 613] on span "8" at bounding box center [684, 622] width 9 height 19
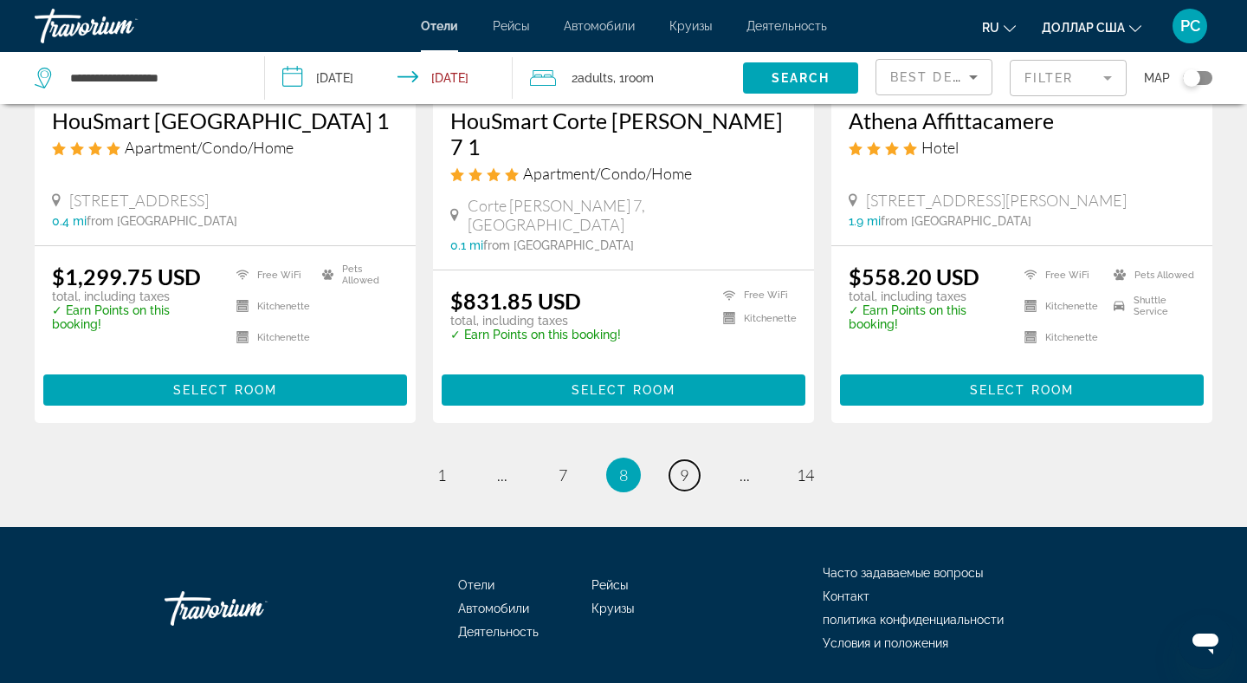
scroll to position [2287, 0]
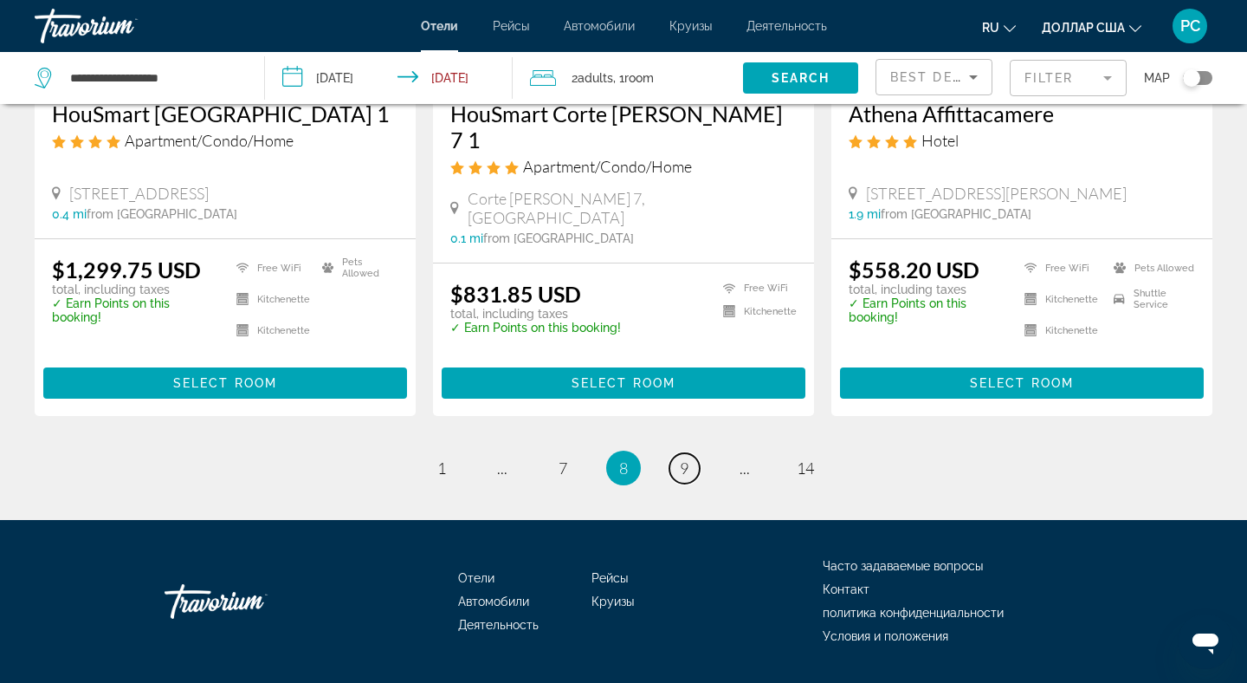
click at [680, 458] on span "9" at bounding box center [684, 467] width 9 height 19
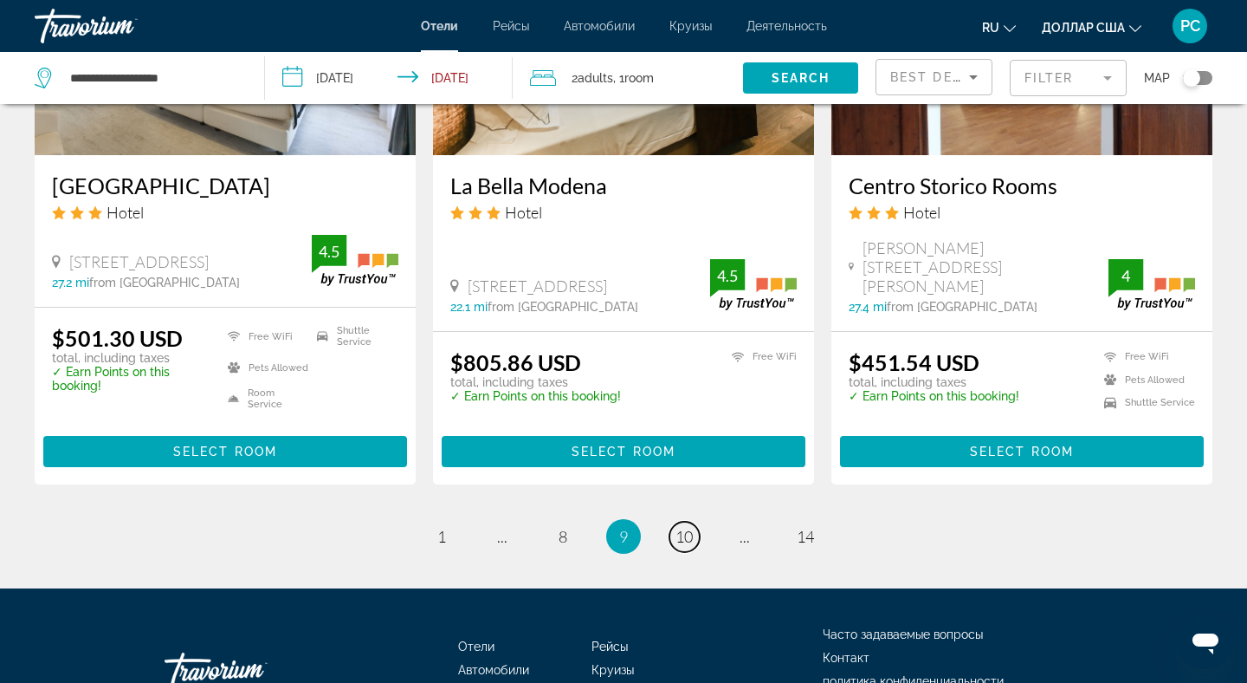
scroll to position [2287, 0]
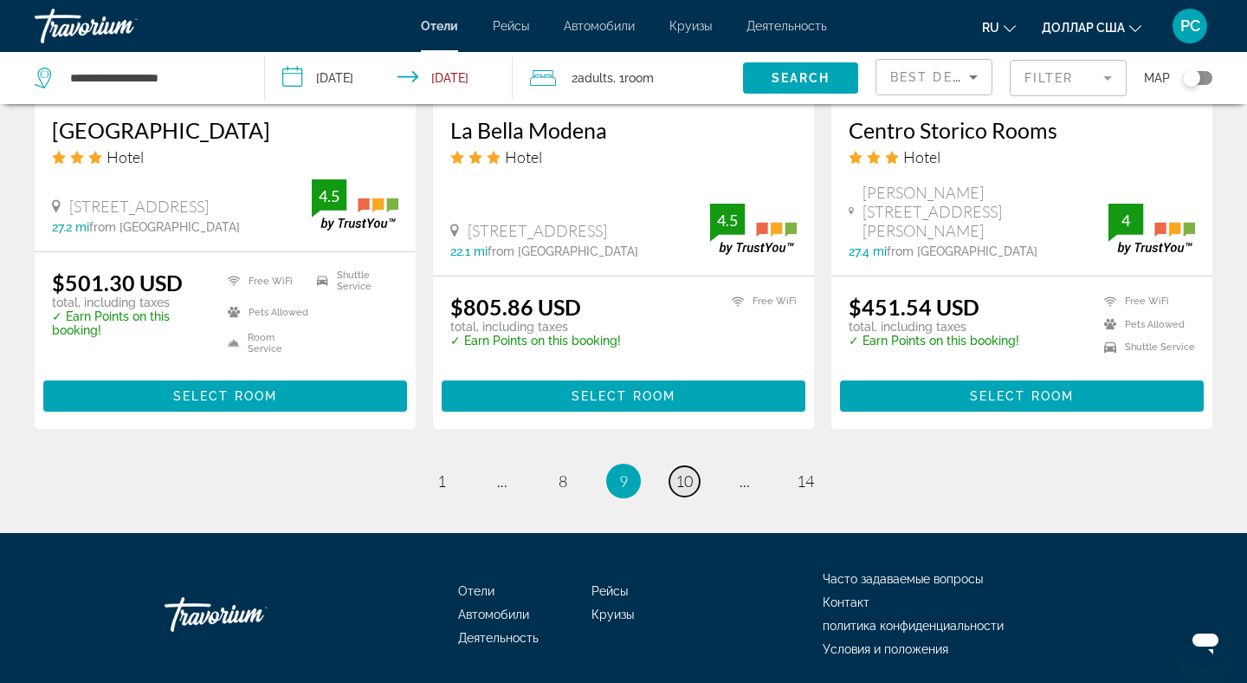
click at [682, 471] on span "10" at bounding box center [684, 480] width 17 height 19
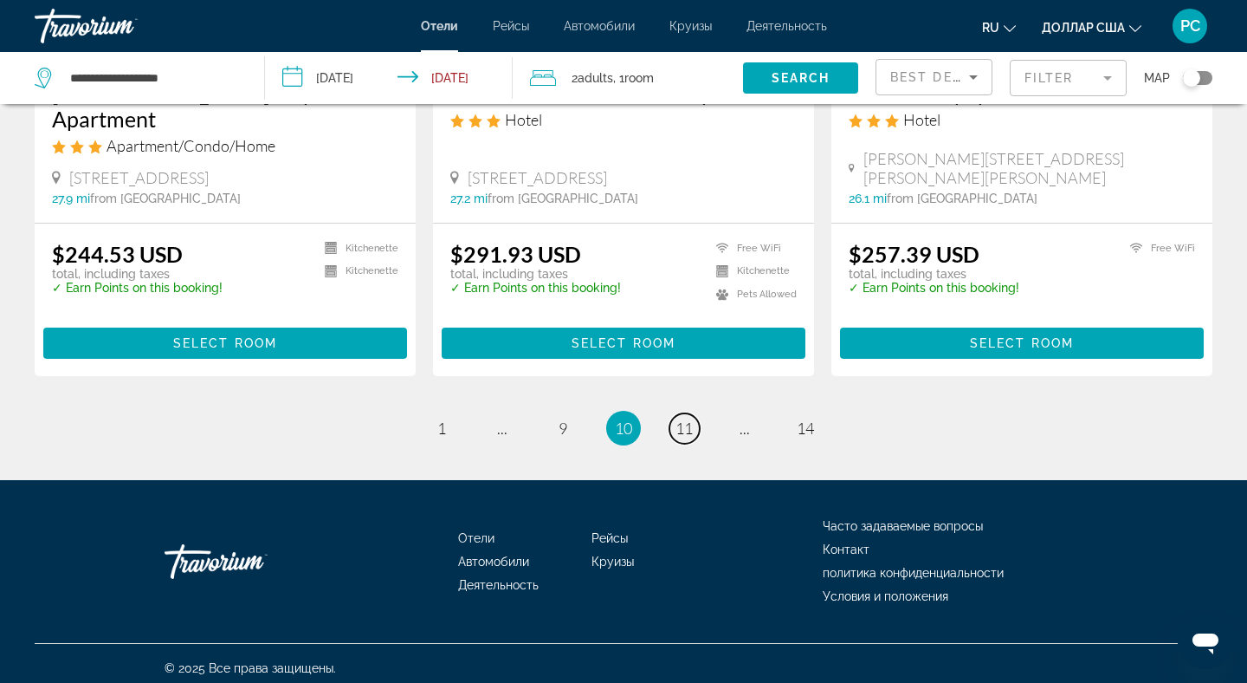
scroll to position [2287, 0]
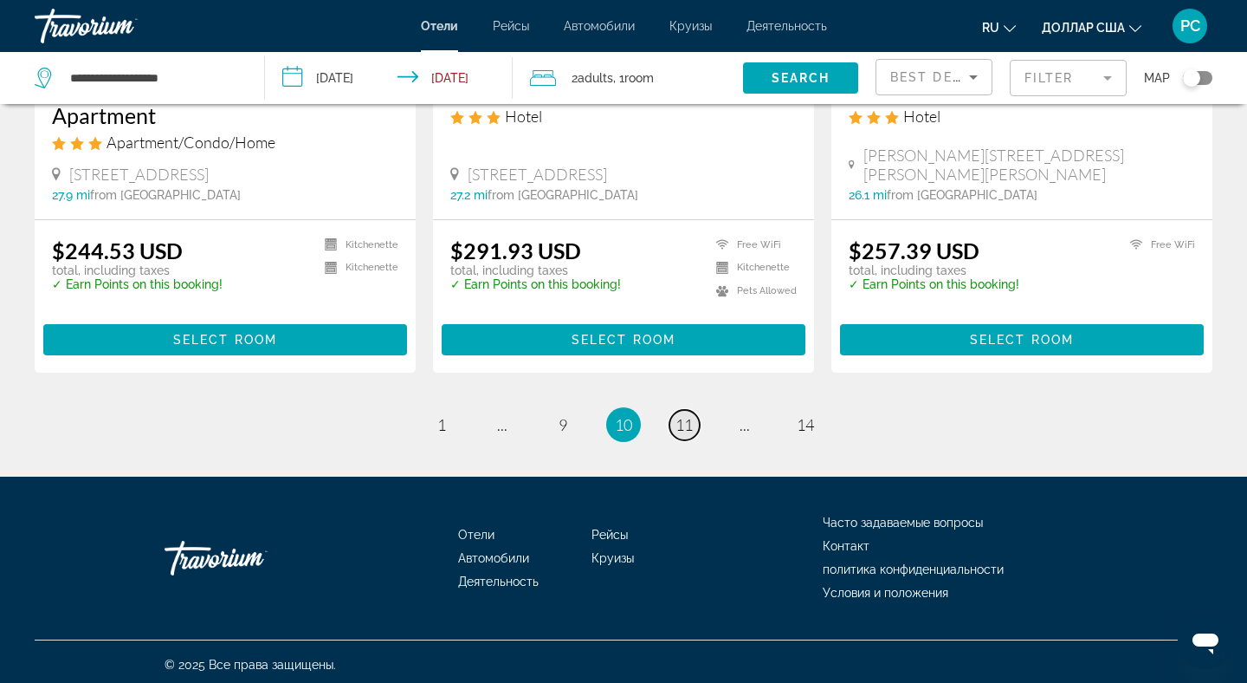
click at [685, 415] on span "11" at bounding box center [684, 424] width 17 height 19
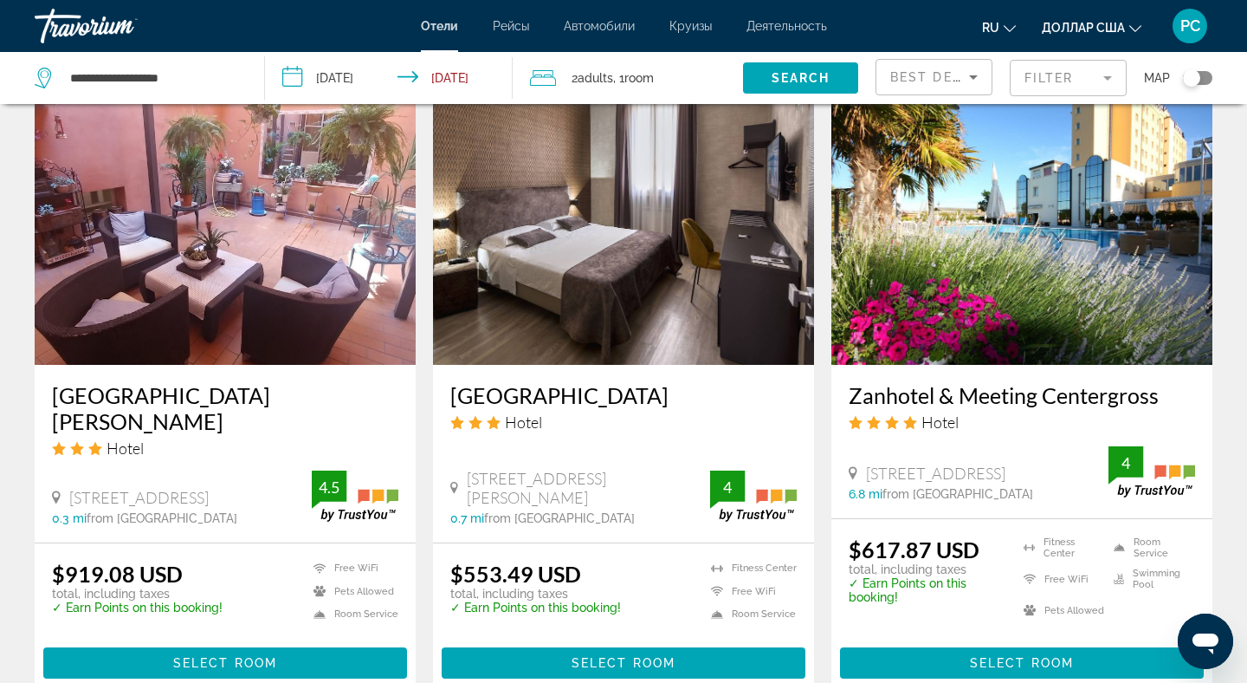
scroll to position [1351, 0]
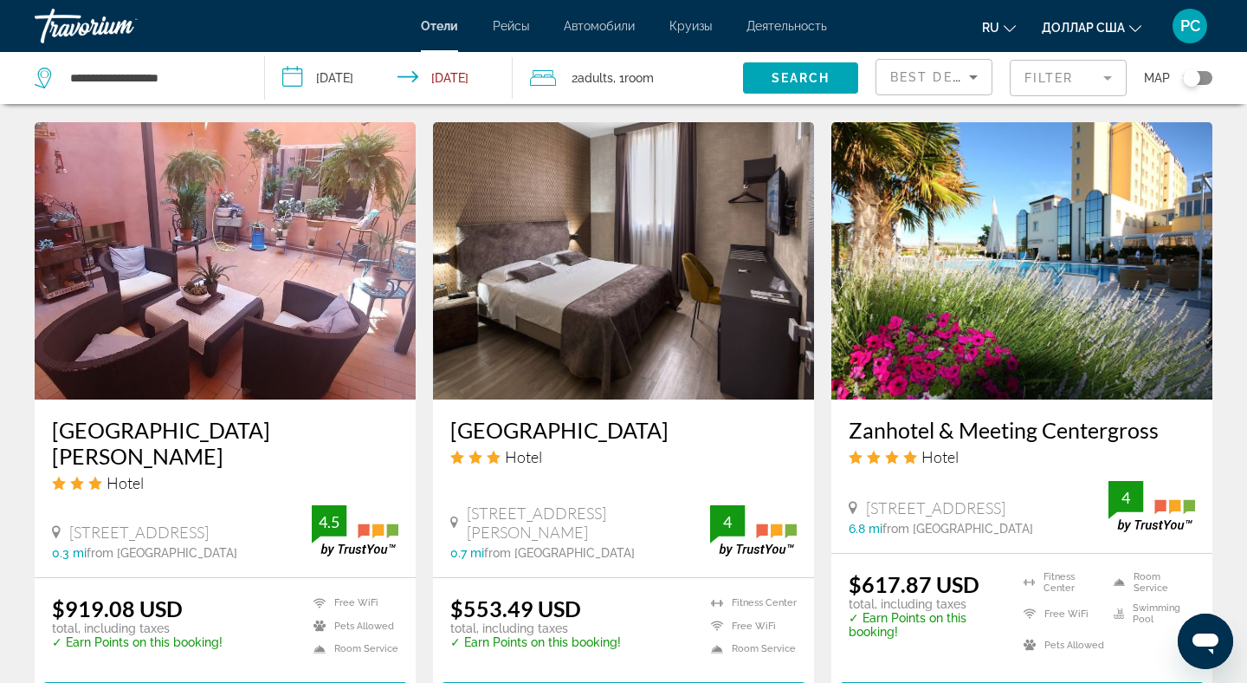
click at [625, 256] on img "Основное содержание" at bounding box center [623, 260] width 381 height 277
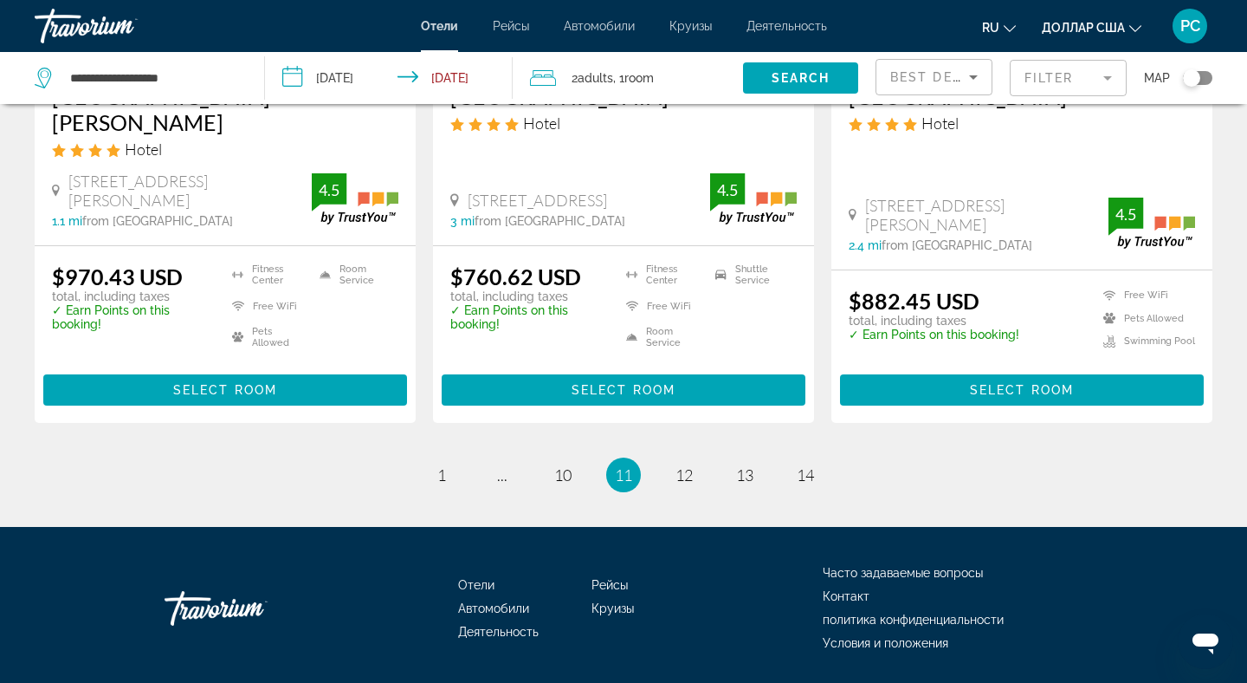
scroll to position [2330, 0]
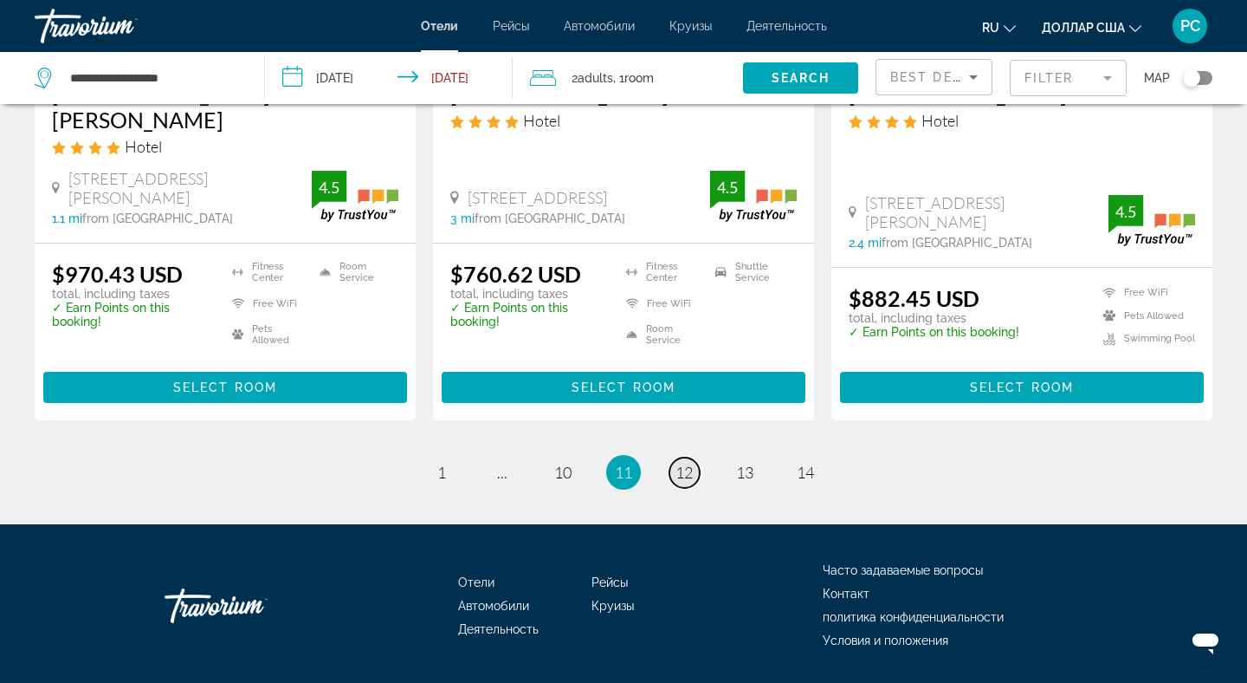
click at [683, 463] on span "12" at bounding box center [684, 472] width 17 height 19
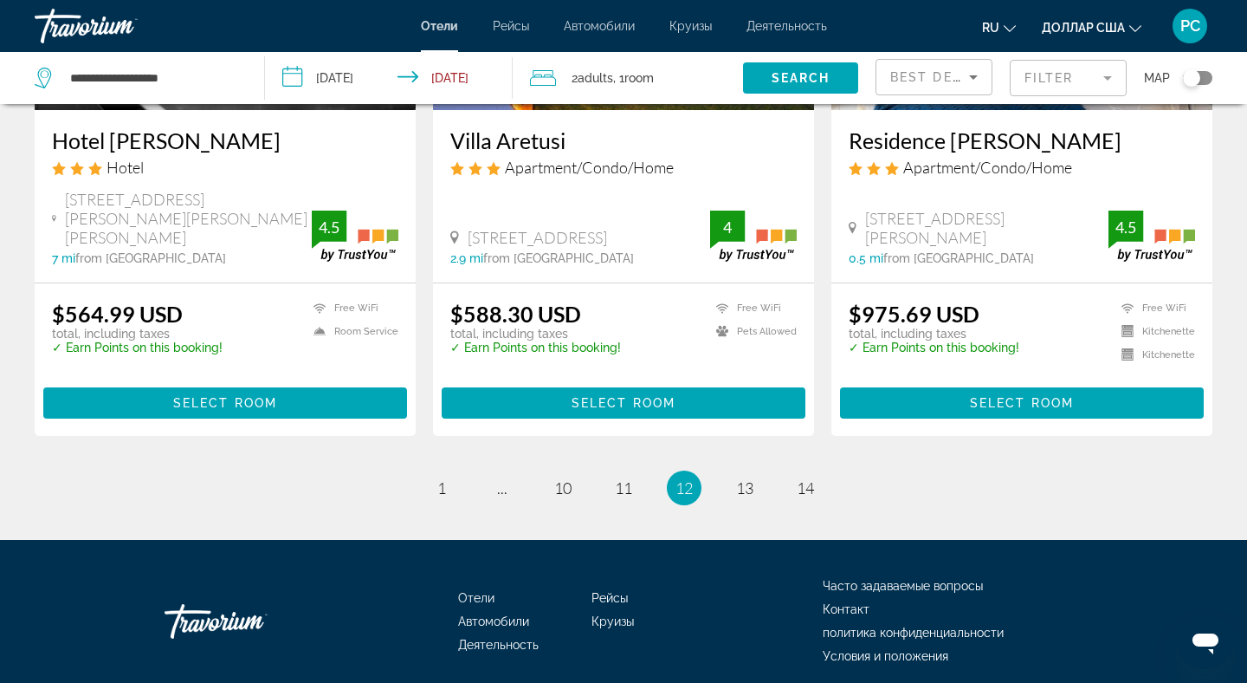
scroll to position [2306, 0]
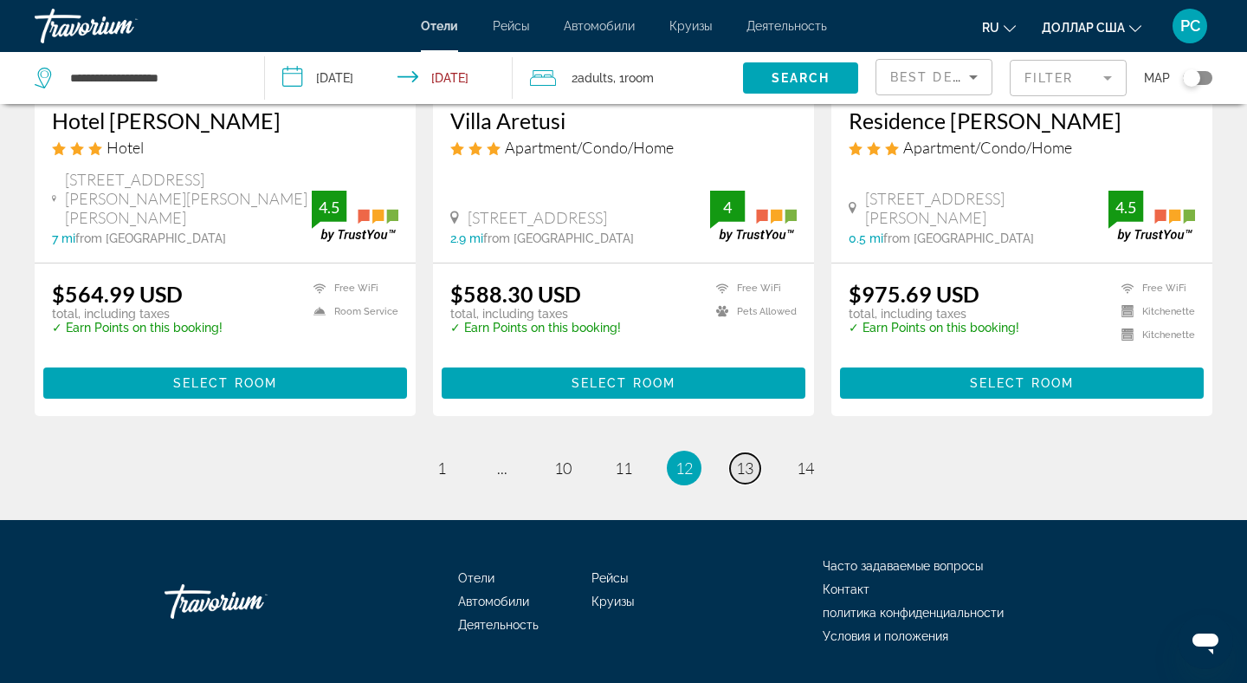
click at [748, 458] on span "13" at bounding box center [744, 467] width 17 height 19
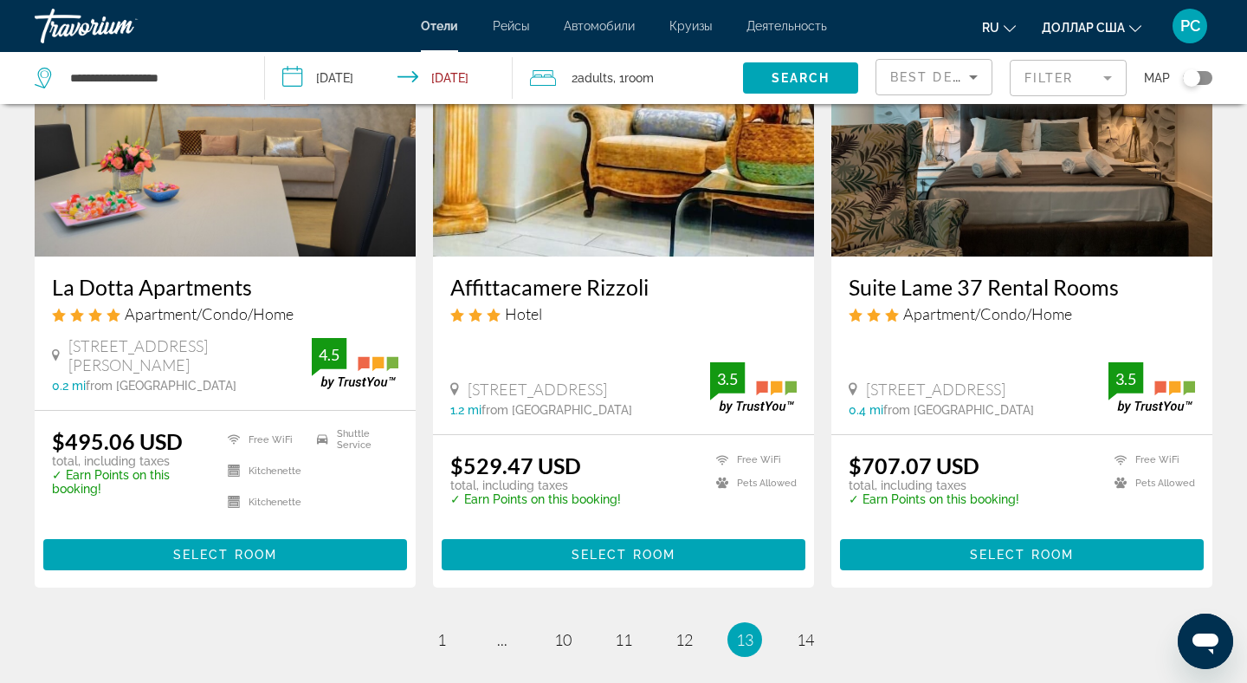
scroll to position [2148, 0]
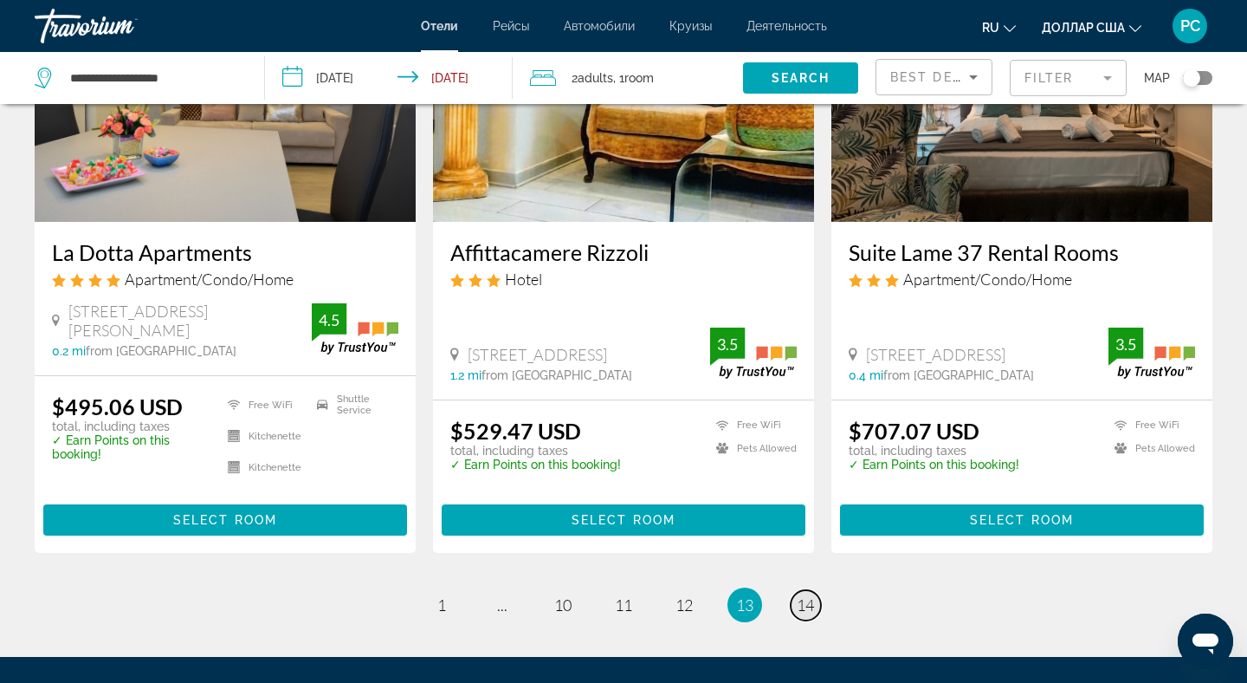
click at [806, 595] on span "14" at bounding box center [805, 604] width 17 height 19
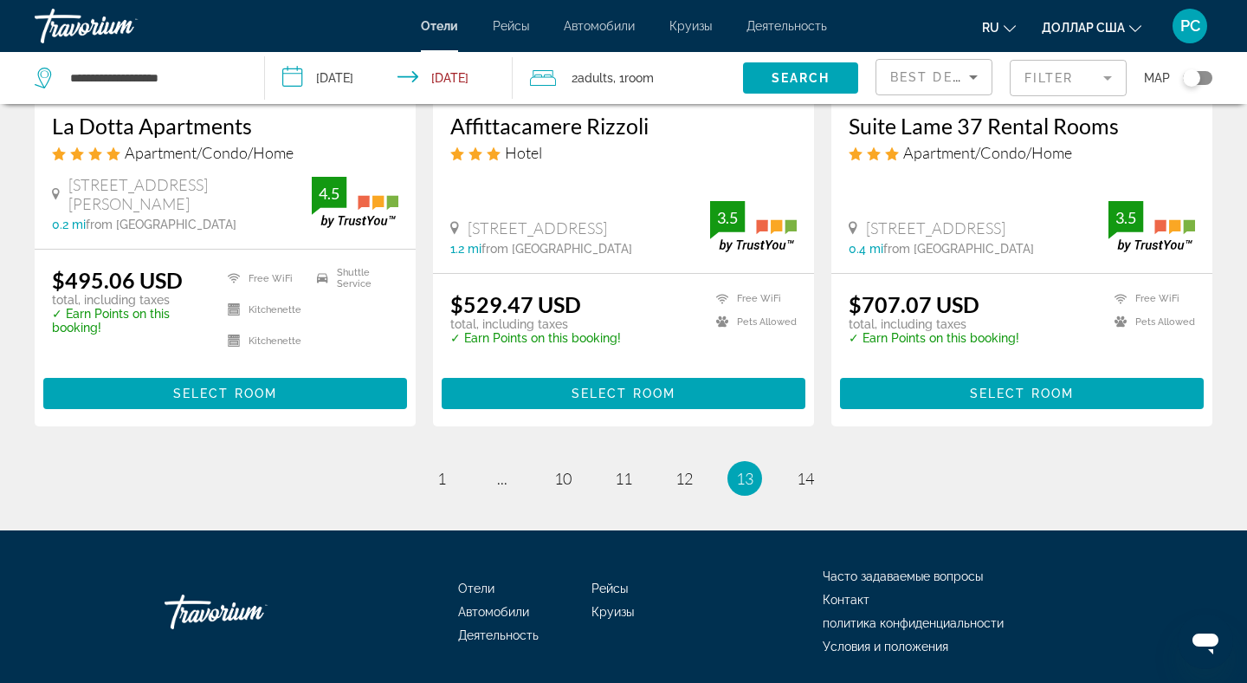
scroll to position [2287, 0]
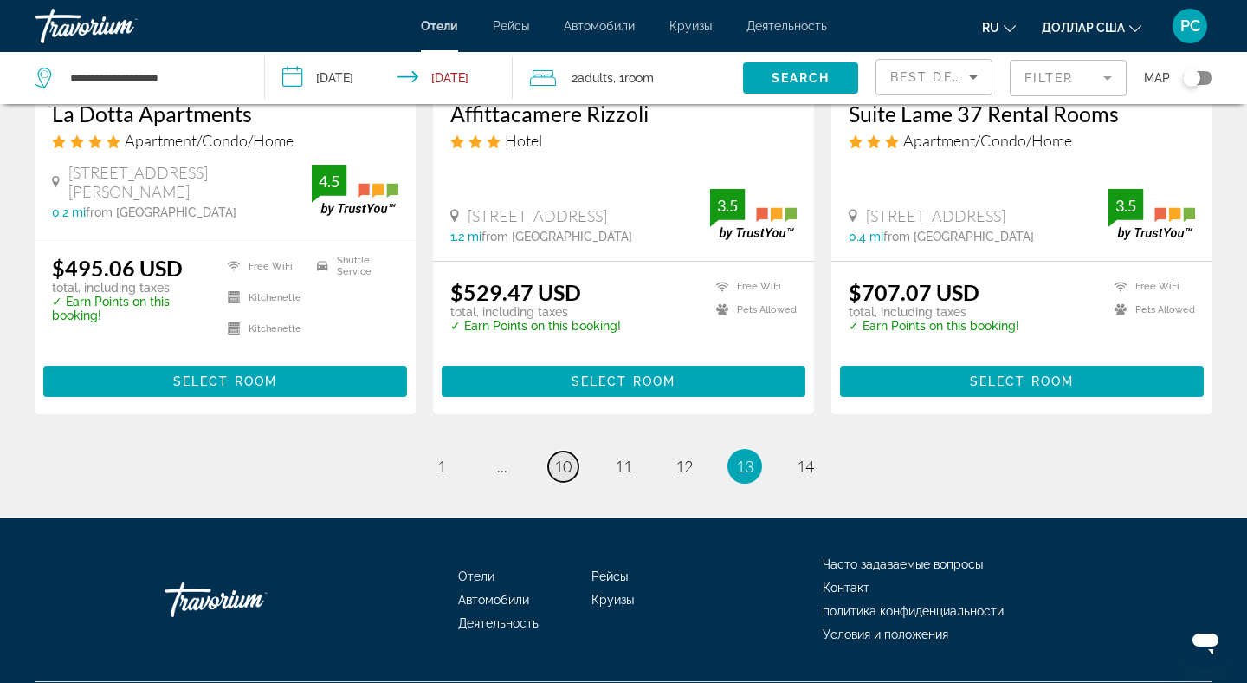
click at [563, 456] on span "10" at bounding box center [562, 465] width 17 height 19
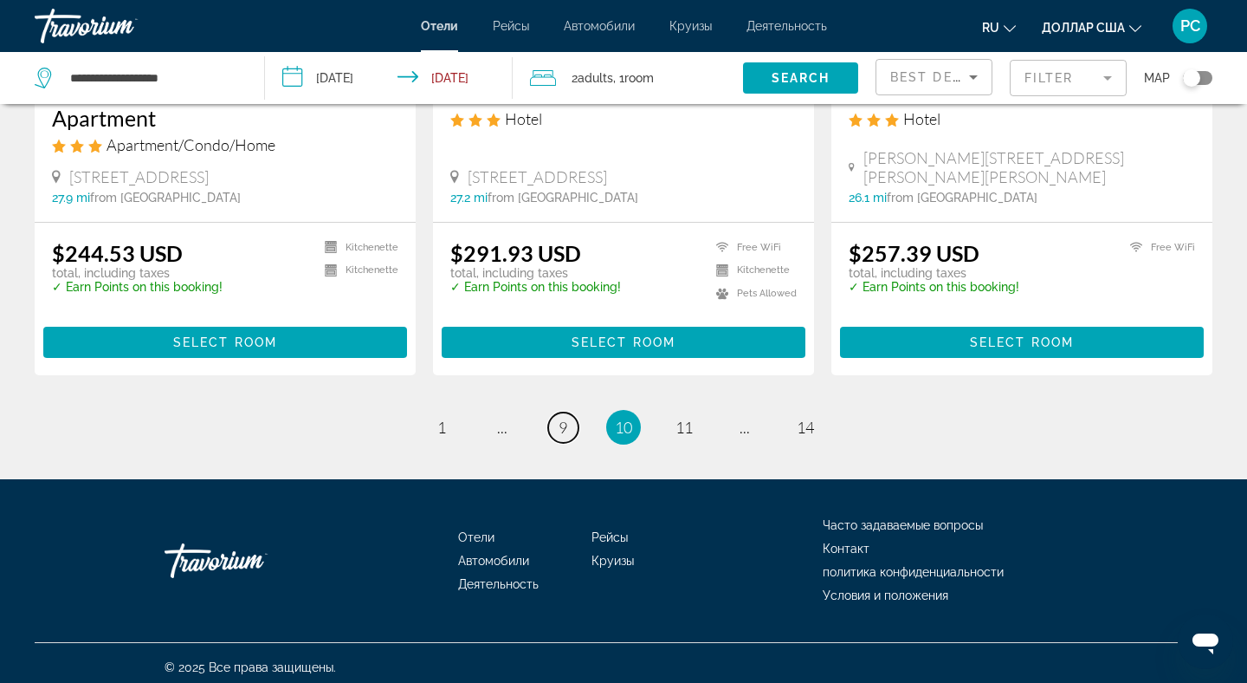
scroll to position [2287, 0]
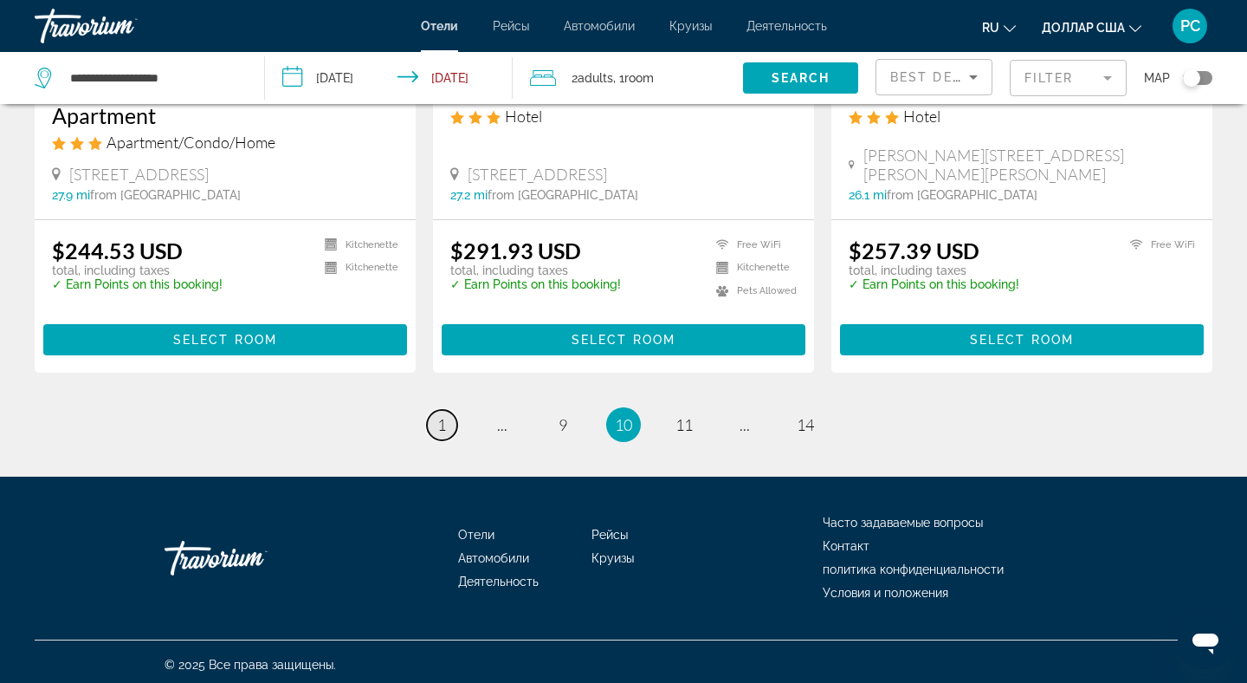
click at [447, 424] on link "page 1" at bounding box center [442, 425] width 30 height 30
